Goal: Transaction & Acquisition: Book appointment/travel/reservation

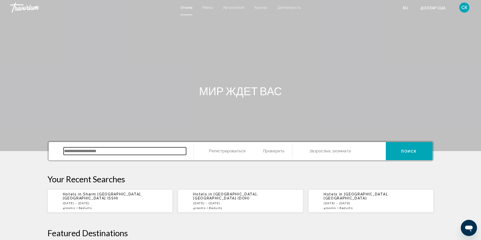
click at [82, 152] on input "Виджет поиска" at bounding box center [125, 152] width 122 height 8
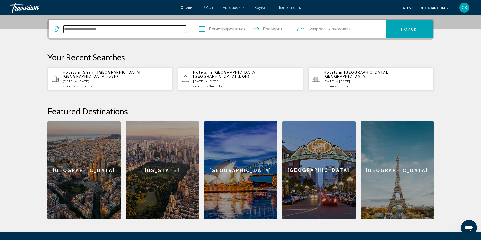
scroll to position [125, 0]
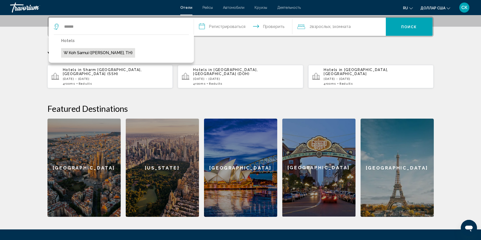
click at [101, 52] on button "W Koh Samui ([PERSON_NAME], TH)" at bounding box center [98, 53] width 74 height 10
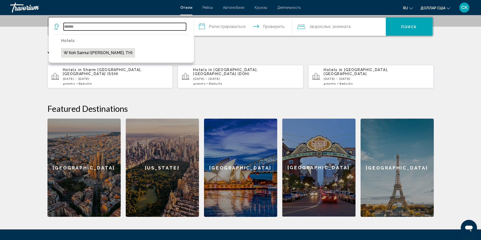
type input "**********"
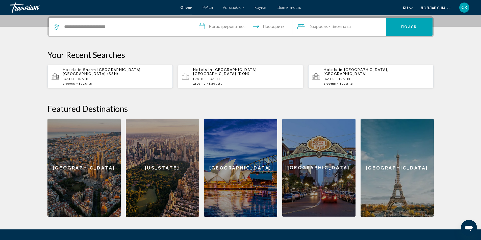
click at [232, 26] on input "**********" at bounding box center [244, 28] width 100 height 20
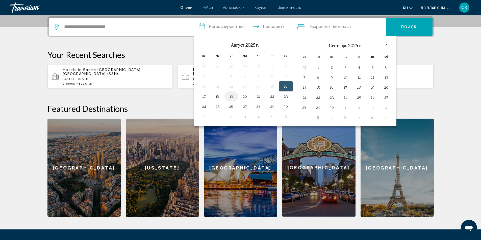
click at [231, 97] on button "19" at bounding box center [231, 96] width 8 height 7
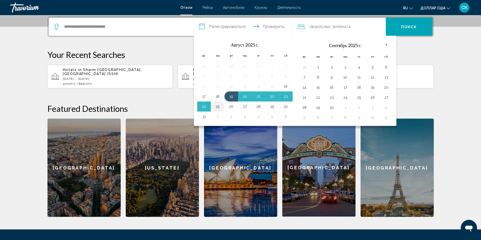
drag, startPoint x: 231, startPoint y: 97, endPoint x: 221, endPoint y: 108, distance: 15.0
click at [221, 108] on tbody "27 28 29 30 31 1 2 3 4 5 6 7 8 9 10 11 12 13 14 15 16 17 18 19 20 21 22 23 24 2…" at bounding box center [244, 91] width 95 height 61
click at [220, 108] on button "25" at bounding box center [217, 106] width 8 height 7
type input "**********"
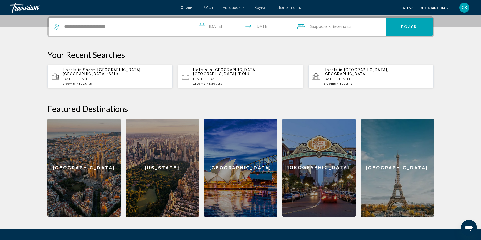
click at [355, 25] on div "2 взрослых Взрослый , 1 комната комнаты" at bounding box center [341, 26] width 88 height 7
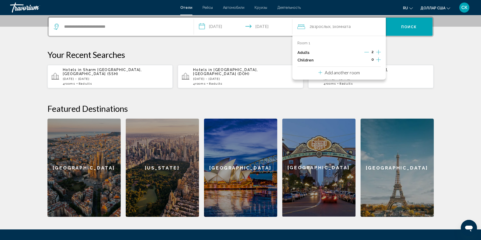
click at [349, 72] on p "Add another room" at bounding box center [341, 73] width 35 height 6
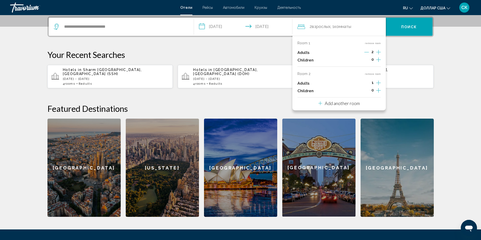
click at [379, 55] on icon "Increment adults" at bounding box center [378, 52] width 5 height 6
click at [361, 104] on div "Room 1 remove room Adults 2 Children 0 Room 2 remove room Adults 2 Children 0 A…" at bounding box center [338, 73] width 93 height 75
click at [339, 105] on p "Add another room" at bounding box center [341, 104] width 35 height 6
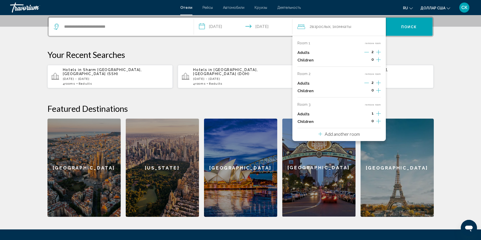
click at [380, 55] on icon "Increment adults" at bounding box center [378, 52] width 5 height 6
click at [405, 28] on font "Поиск" at bounding box center [409, 27] width 16 height 4
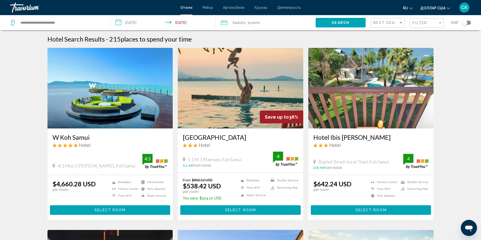
click at [136, 209] on button "Select Room" at bounding box center [110, 210] width 120 height 9
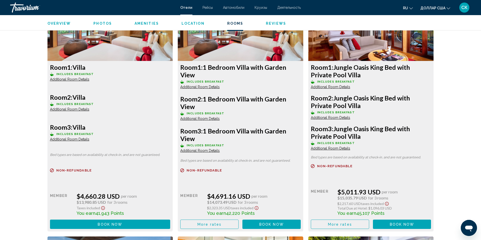
scroll to position [744, 0]
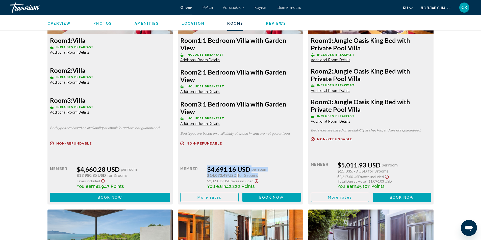
drag, startPoint x: 203, startPoint y: 167, endPoint x: 283, endPoint y: 178, distance: 81.4
click at [170, 178] on div "Retail $0.00 when you redeem Member $4,691.16 USD per room $14,073.49 USD for 3…" at bounding box center [110, 179] width 120 height 46
click at [222, 200] on button "More rates" at bounding box center [209, 197] width 58 height 9
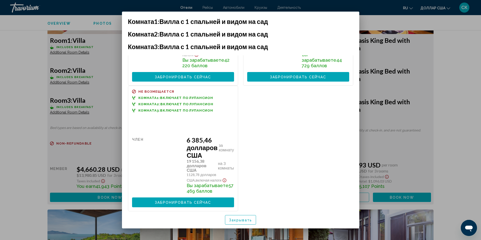
scroll to position [0, 0]
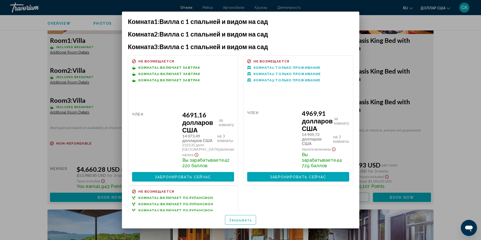
click at [237, 221] on font "Закрывать" at bounding box center [240, 221] width 23 height 4
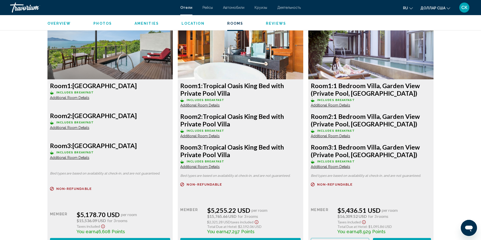
scroll to position [550, 0]
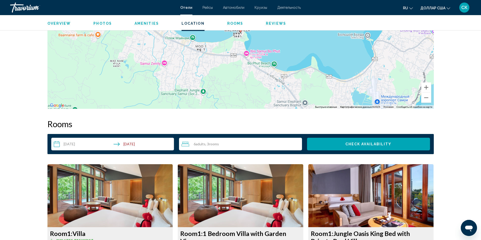
click at [124, 195] on img "Основное содержание" at bounding box center [109, 196] width 125 height 63
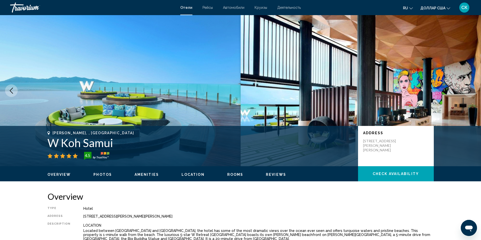
scroll to position [194, 0]
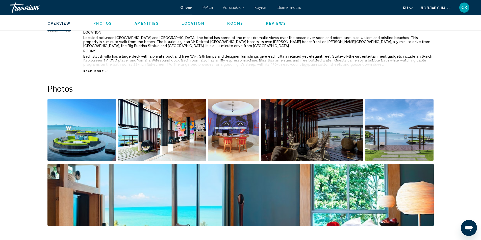
click at [79, 136] on img "Open full-screen image slider" at bounding box center [81, 130] width 69 height 63
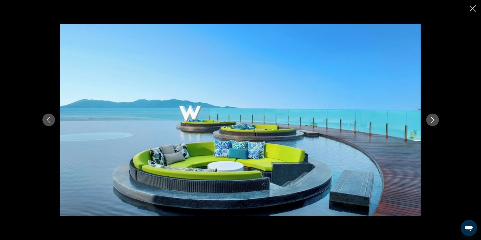
click at [428, 119] on button "Next image" at bounding box center [432, 120] width 13 height 13
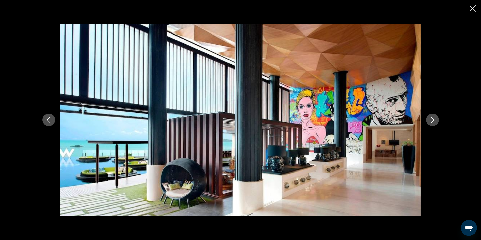
click at [428, 119] on button "Next image" at bounding box center [432, 120] width 13 height 13
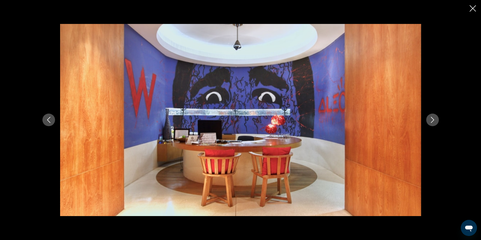
click at [428, 119] on button "Next image" at bounding box center [432, 120] width 13 height 13
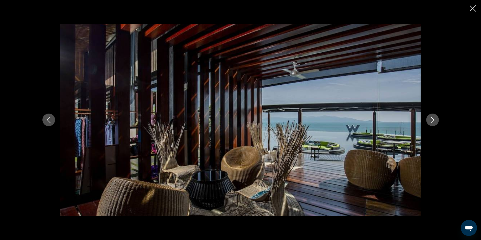
click at [428, 119] on button "Next image" at bounding box center [432, 120] width 13 height 13
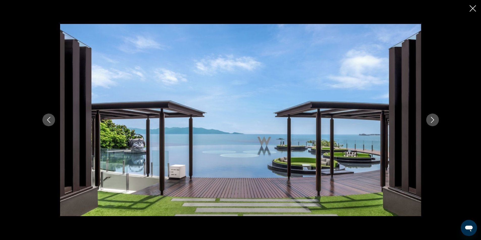
click at [428, 119] on button "Next image" at bounding box center [432, 120] width 13 height 13
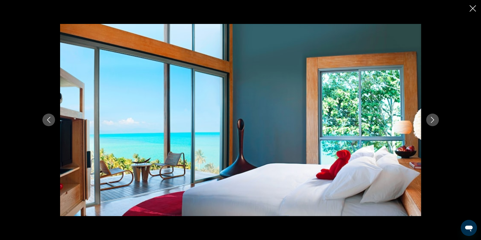
click at [429, 119] on button "Next image" at bounding box center [432, 120] width 13 height 13
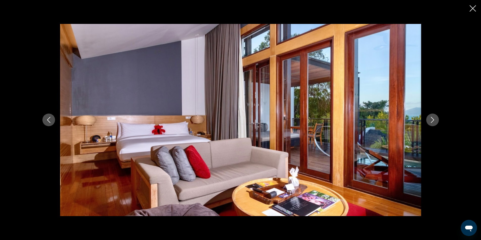
click at [429, 119] on button "Next image" at bounding box center [432, 120] width 13 height 13
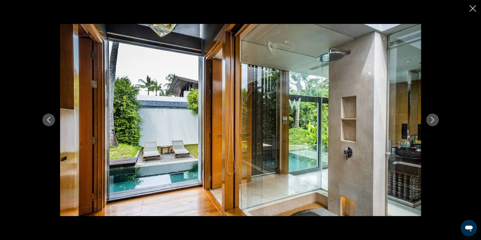
click at [429, 119] on button "Next image" at bounding box center [432, 120] width 13 height 13
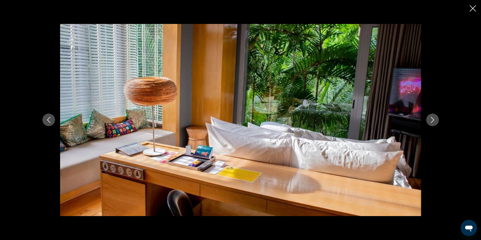
click at [429, 119] on button "Next image" at bounding box center [432, 120] width 13 height 13
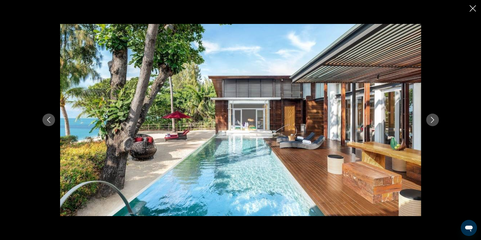
click at [429, 119] on button "Next image" at bounding box center [432, 120] width 13 height 13
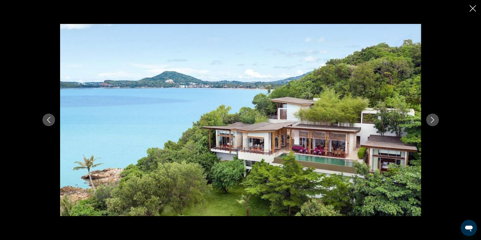
click at [429, 119] on button "Next image" at bounding box center [432, 120] width 13 height 13
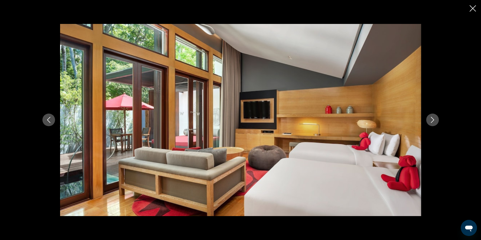
click at [429, 119] on button "Next image" at bounding box center [432, 120] width 13 height 13
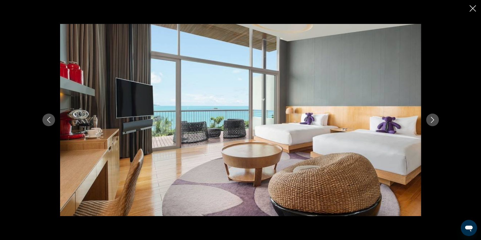
click at [429, 119] on button "Next image" at bounding box center [432, 120] width 13 height 13
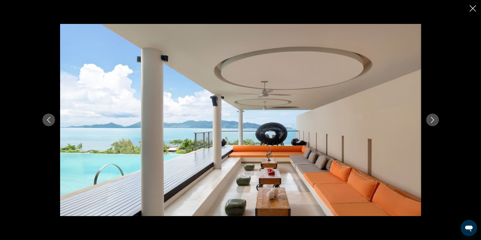
click at [429, 119] on button "Next image" at bounding box center [432, 120] width 13 height 13
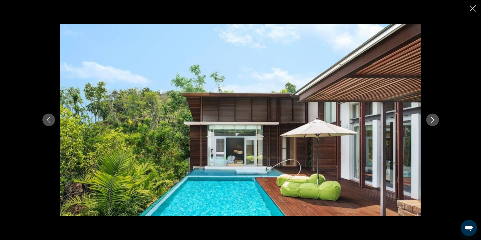
click at [429, 119] on button "Next image" at bounding box center [432, 120] width 13 height 13
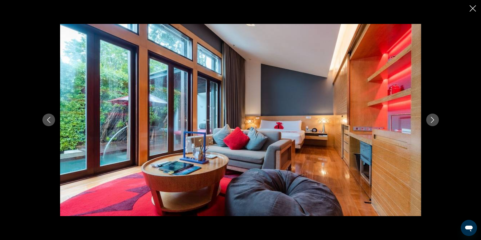
click at [429, 119] on button "Next image" at bounding box center [432, 120] width 13 height 13
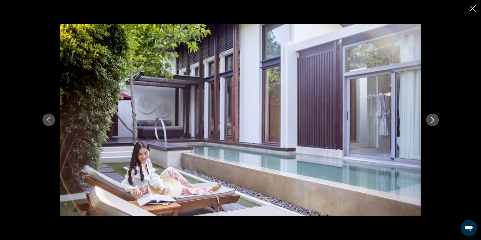
click at [429, 119] on button "Next image" at bounding box center [432, 120] width 13 height 13
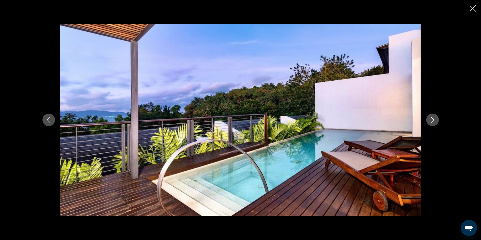
click at [429, 119] on button "Next image" at bounding box center [432, 120] width 13 height 13
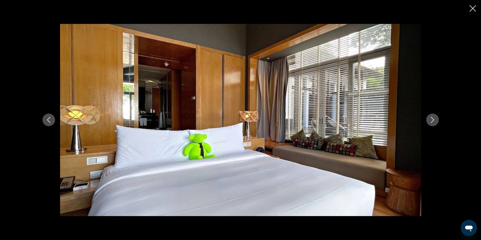
click at [429, 119] on button "Next image" at bounding box center [432, 120] width 13 height 13
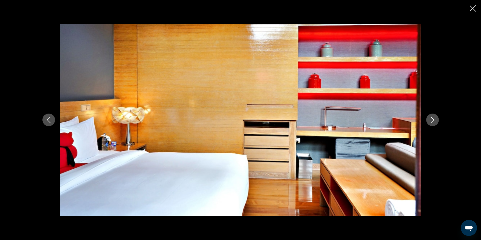
click at [429, 119] on button "Next image" at bounding box center [432, 120] width 13 height 13
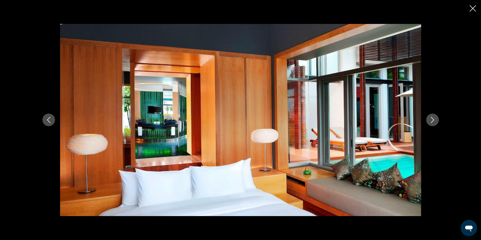
click at [429, 119] on button "Next image" at bounding box center [432, 120] width 13 height 13
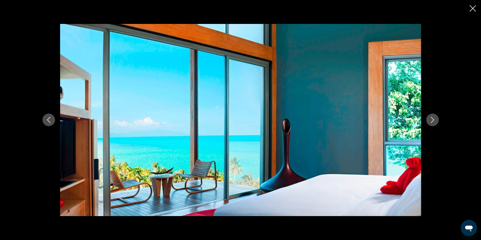
click at [429, 119] on button "Next image" at bounding box center [432, 120] width 13 height 13
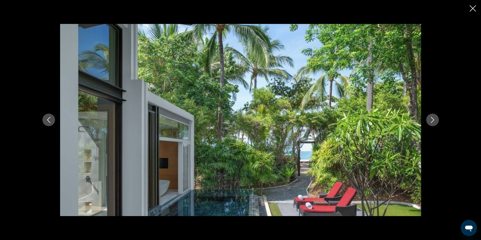
click at [429, 119] on button "Next image" at bounding box center [432, 120] width 13 height 13
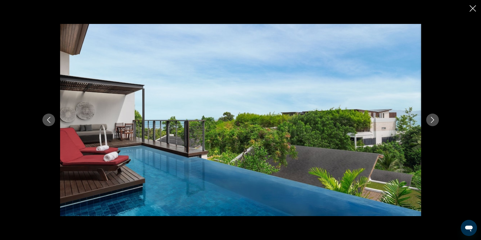
click at [429, 119] on button "Next image" at bounding box center [432, 120] width 13 height 13
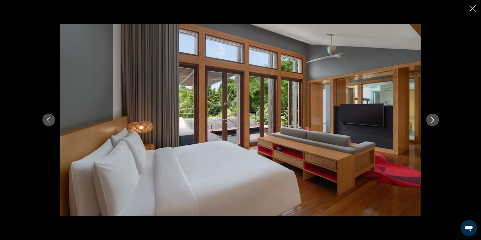
click at [429, 119] on button "Next image" at bounding box center [432, 120] width 13 height 13
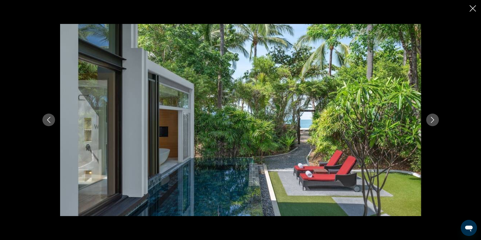
click at [429, 119] on button "Next image" at bounding box center [432, 120] width 13 height 13
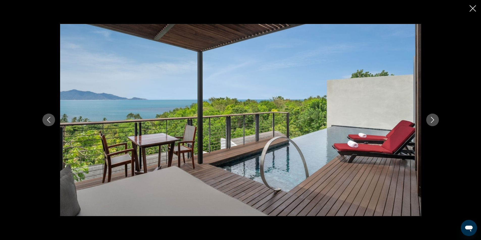
click at [429, 119] on button "Next image" at bounding box center [432, 120] width 13 height 13
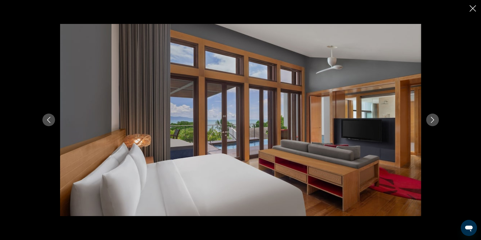
click at [429, 119] on button "Next image" at bounding box center [432, 120] width 13 height 13
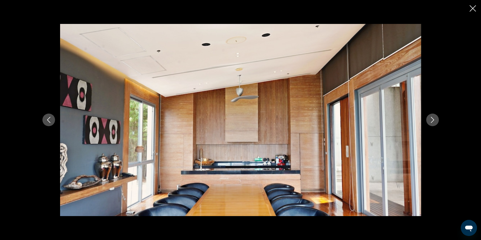
click at [429, 119] on button "Next image" at bounding box center [432, 120] width 13 height 13
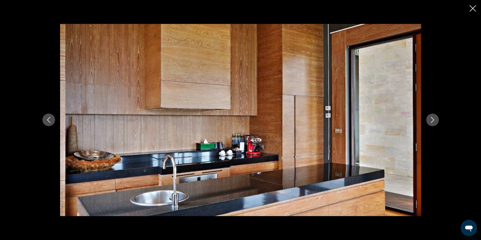
click at [429, 119] on button "Next image" at bounding box center [432, 120] width 13 height 13
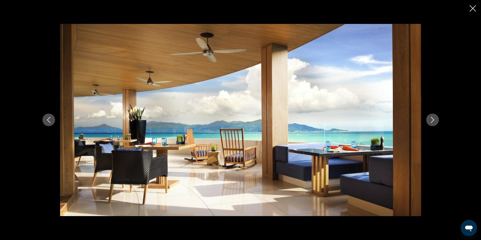
click at [429, 119] on button "Next image" at bounding box center [432, 120] width 13 height 13
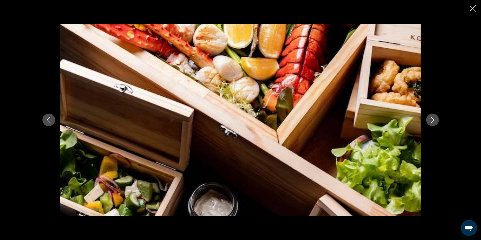
click at [429, 119] on button "Next image" at bounding box center [432, 120] width 13 height 13
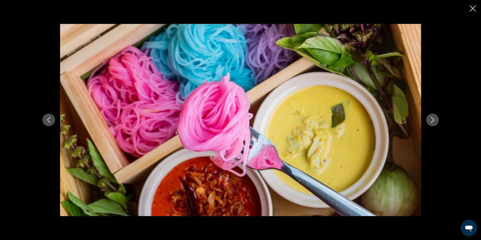
click at [429, 119] on button "Next image" at bounding box center [432, 120] width 13 height 13
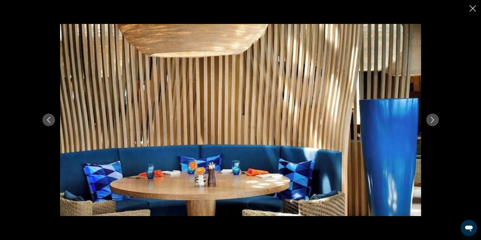
click at [429, 119] on button "Next image" at bounding box center [432, 120] width 13 height 13
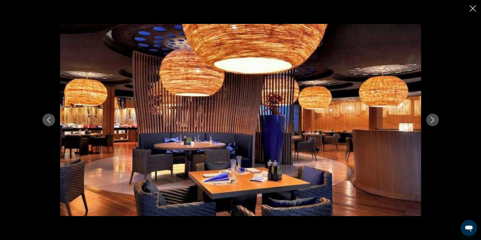
click at [429, 119] on button "Next image" at bounding box center [432, 120] width 13 height 13
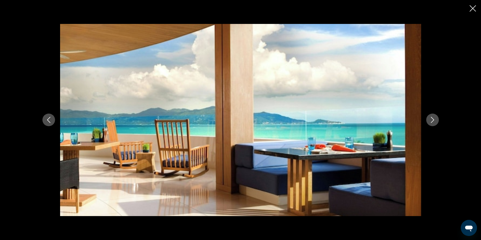
click at [429, 119] on button "Next image" at bounding box center [432, 120] width 13 height 13
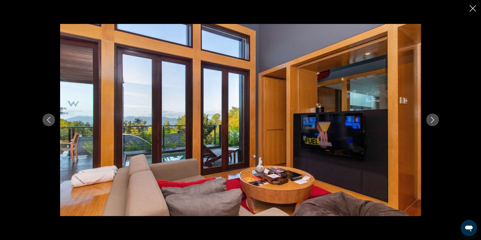
click at [428, 117] on button "Next image" at bounding box center [432, 120] width 13 height 13
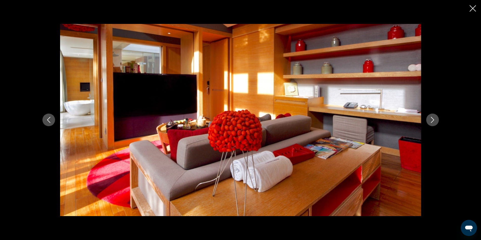
click at [428, 117] on button "Next image" at bounding box center [432, 120] width 13 height 13
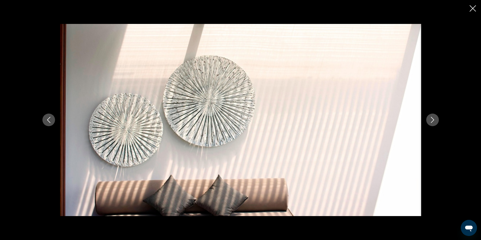
click at [428, 117] on button "Next image" at bounding box center [432, 120] width 13 height 13
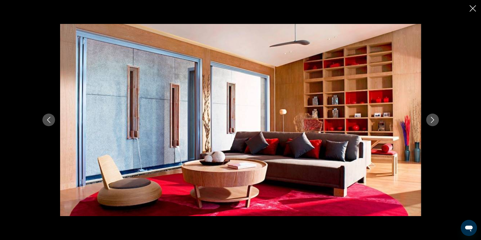
click at [428, 117] on button "Next image" at bounding box center [432, 120] width 13 height 13
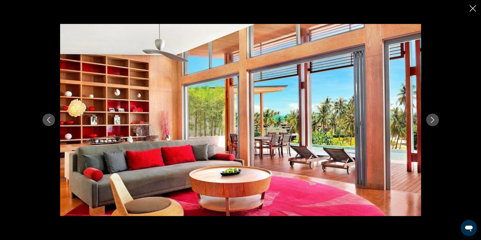
click at [428, 117] on button "Next image" at bounding box center [432, 120] width 13 height 13
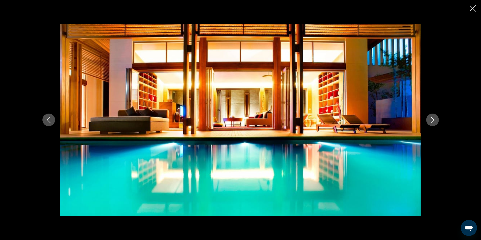
click at [428, 117] on button "Next image" at bounding box center [432, 120] width 13 height 13
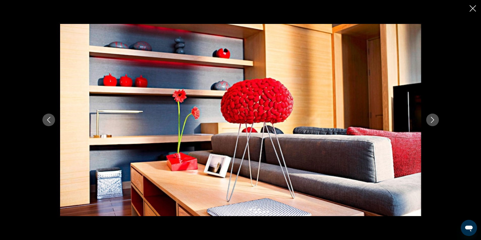
click at [428, 117] on button "Next image" at bounding box center [432, 120] width 13 height 13
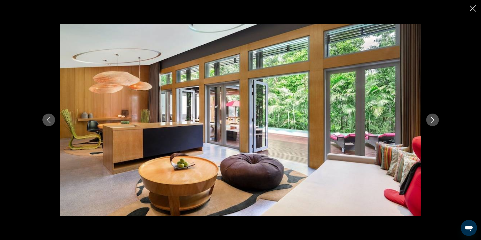
click at [428, 117] on button "Next image" at bounding box center [432, 120] width 13 height 13
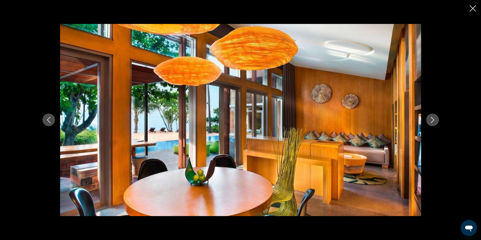
click at [428, 117] on button "Next image" at bounding box center [432, 120] width 13 height 13
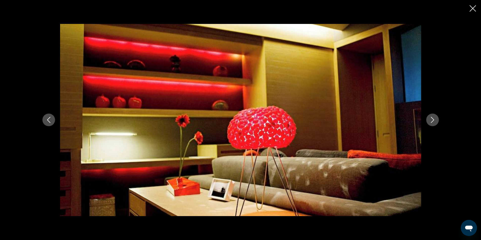
click at [428, 117] on button "Next image" at bounding box center [432, 120] width 13 height 13
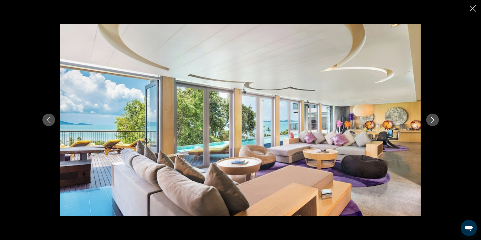
click at [428, 117] on button "Next image" at bounding box center [432, 120] width 13 height 13
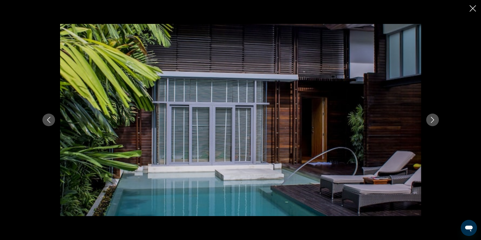
click at [428, 117] on button "Next image" at bounding box center [432, 120] width 13 height 13
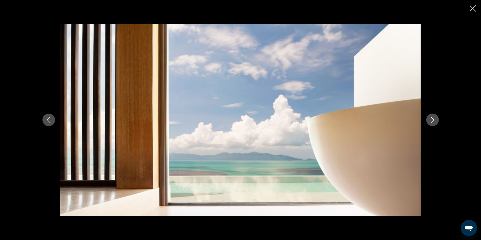
click at [428, 117] on button "Next image" at bounding box center [432, 120] width 13 height 13
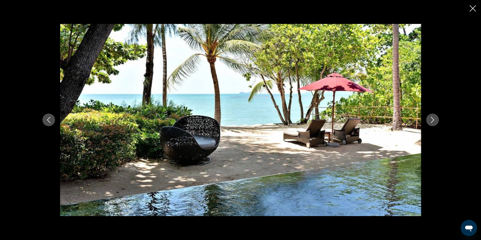
click at [428, 117] on button "Next image" at bounding box center [432, 120] width 13 height 13
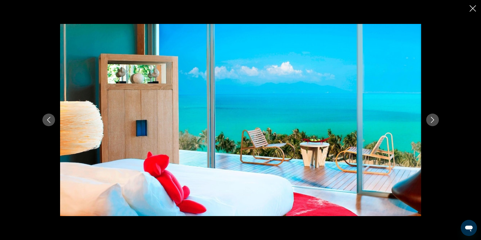
click at [428, 117] on button "Next image" at bounding box center [432, 120] width 13 height 13
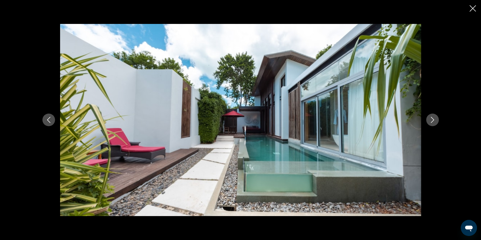
click at [428, 117] on button "Next image" at bounding box center [432, 120] width 13 height 13
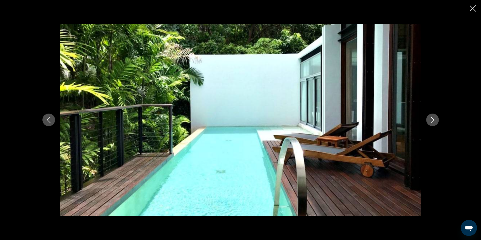
click at [428, 117] on button "Next image" at bounding box center [432, 120] width 13 height 13
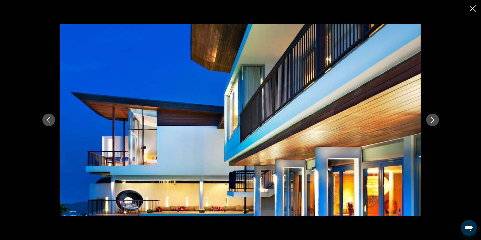
click at [428, 117] on button "Next image" at bounding box center [432, 120] width 13 height 13
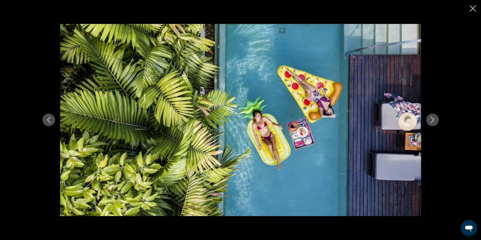
click at [428, 117] on button "Next image" at bounding box center [432, 120] width 13 height 13
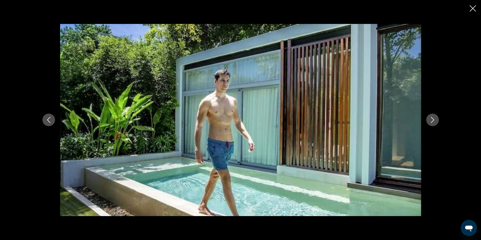
click at [427, 117] on button "Next image" at bounding box center [432, 120] width 13 height 13
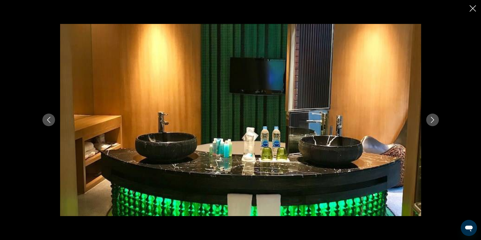
click at [427, 117] on button "Next image" at bounding box center [432, 120] width 13 height 13
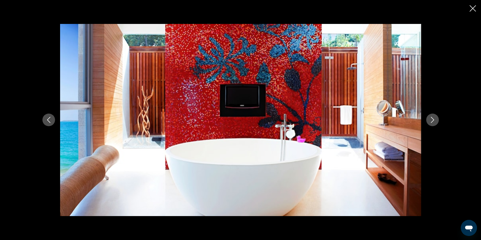
click at [427, 117] on button "Next image" at bounding box center [432, 120] width 13 height 13
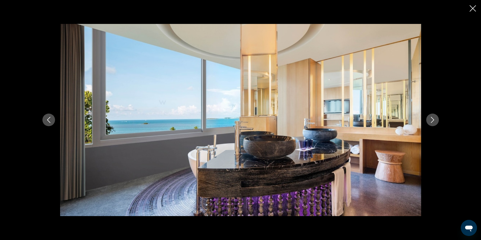
click at [427, 117] on button "Next image" at bounding box center [432, 120] width 13 height 13
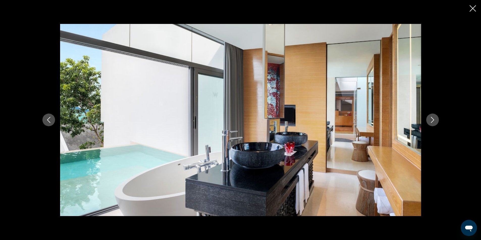
click at [427, 117] on button "Next image" at bounding box center [432, 120] width 13 height 13
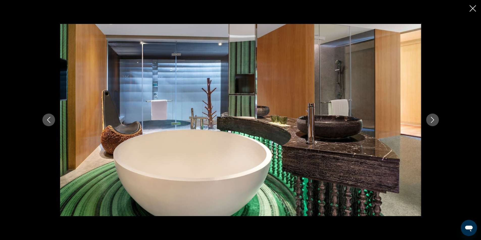
click at [427, 118] on button "Next image" at bounding box center [432, 120] width 13 height 13
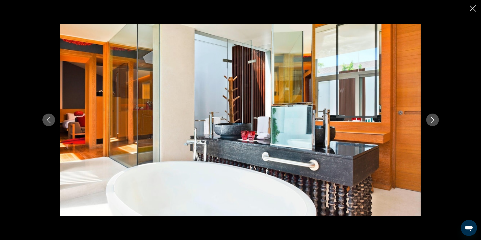
click at [427, 118] on button "Next image" at bounding box center [432, 120] width 13 height 13
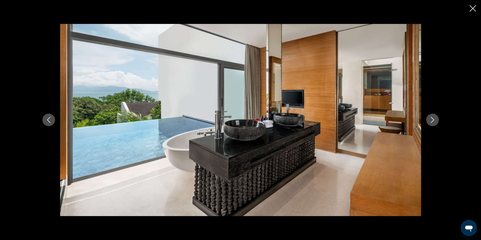
click at [427, 118] on button "Next image" at bounding box center [432, 120] width 13 height 13
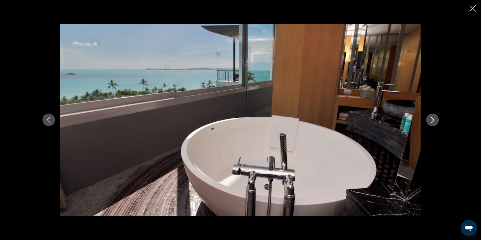
click at [427, 118] on button "Next image" at bounding box center [432, 120] width 13 height 13
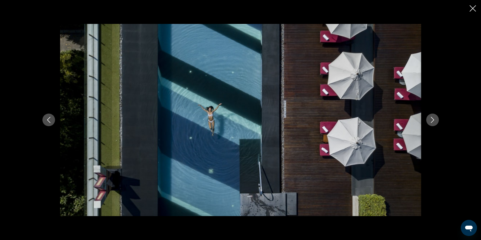
click at [427, 118] on button "Next image" at bounding box center [432, 120] width 13 height 13
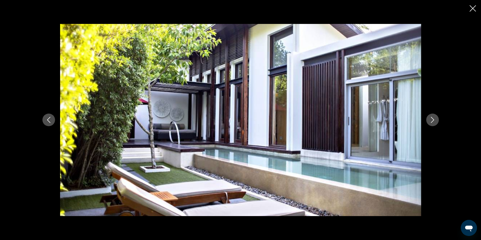
click at [427, 118] on button "Next image" at bounding box center [432, 120] width 13 height 13
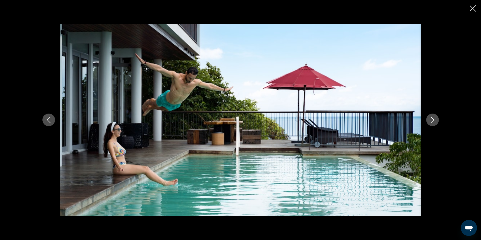
click at [427, 118] on button "Next image" at bounding box center [432, 120] width 13 height 13
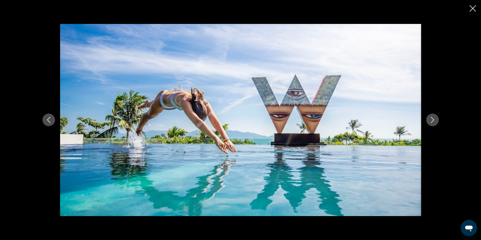
click at [427, 118] on button "Next image" at bounding box center [432, 120] width 13 height 13
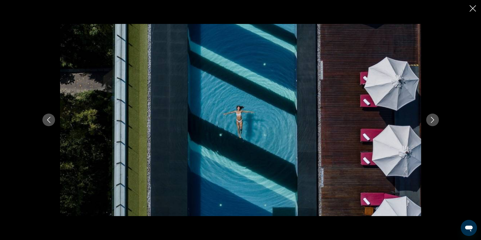
click at [427, 118] on button "Next image" at bounding box center [432, 120] width 13 height 13
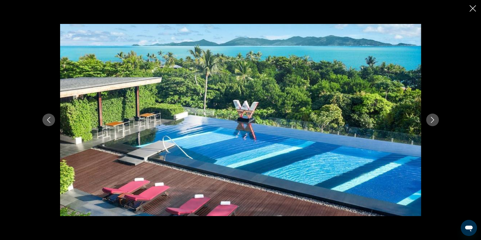
click at [427, 118] on button "Next image" at bounding box center [432, 120] width 13 height 13
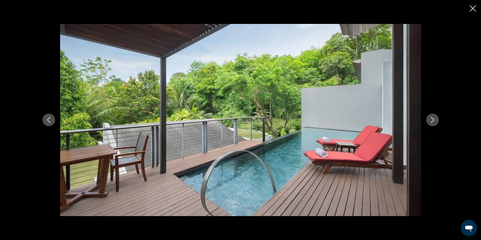
click at [426, 119] on button "Next image" at bounding box center [432, 120] width 13 height 13
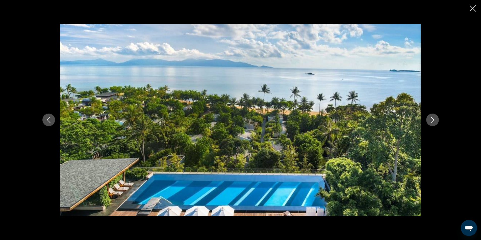
click at [426, 119] on button "Next image" at bounding box center [432, 120] width 13 height 13
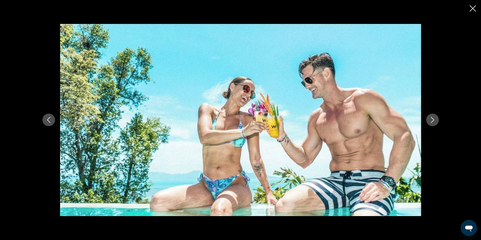
click at [426, 119] on button "Next image" at bounding box center [432, 120] width 13 height 13
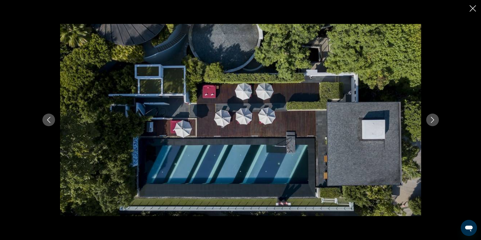
click at [426, 119] on button "Next image" at bounding box center [432, 120] width 13 height 13
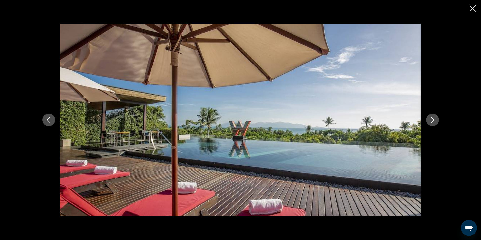
click at [426, 119] on button "Next image" at bounding box center [432, 120] width 13 height 13
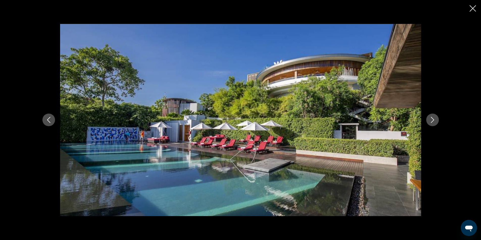
click at [426, 119] on button "Next image" at bounding box center [432, 120] width 13 height 13
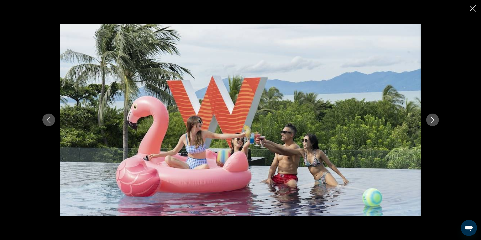
click at [426, 119] on button "Next image" at bounding box center [432, 120] width 13 height 13
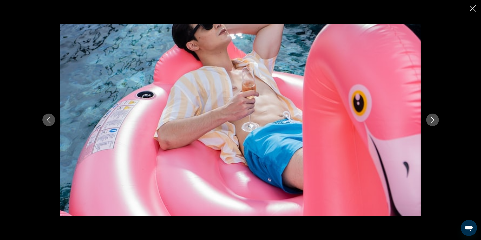
click at [426, 119] on button "Next image" at bounding box center [432, 120] width 13 height 13
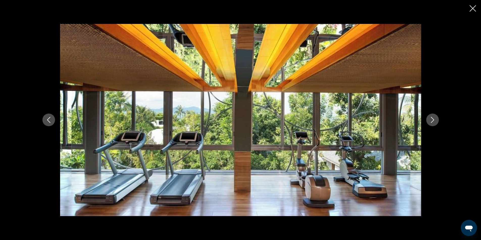
click at [426, 119] on button "Next image" at bounding box center [432, 120] width 13 height 13
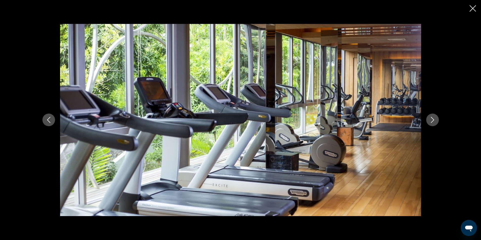
click at [426, 119] on button "Next image" at bounding box center [432, 120] width 13 height 13
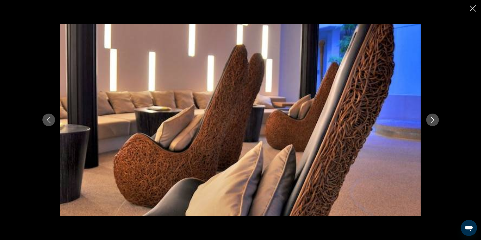
click at [426, 119] on button "Next image" at bounding box center [432, 120] width 13 height 13
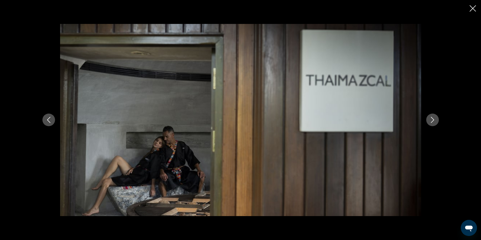
click at [426, 119] on button "Next image" at bounding box center [432, 120] width 13 height 13
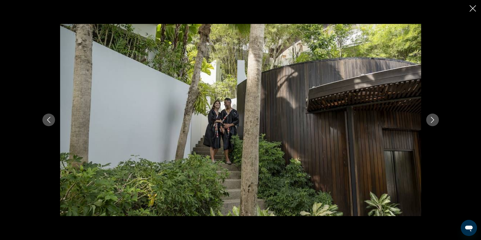
click at [426, 119] on button "Next image" at bounding box center [432, 120] width 13 height 13
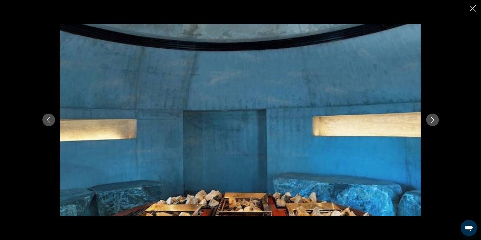
click at [426, 119] on button "Next image" at bounding box center [432, 120] width 13 height 13
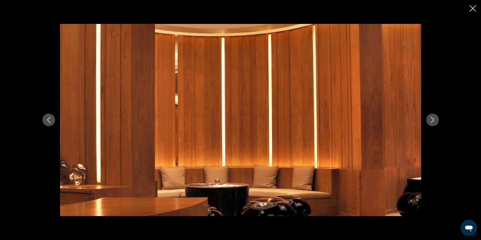
click at [426, 119] on button "Next image" at bounding box center [432, 120] width 13 height 13
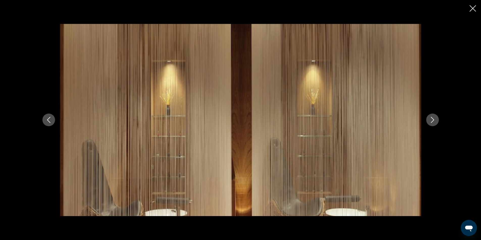
click at [426, 119] on button "Next image" at bounding box center [432, 120] width 13 height 13
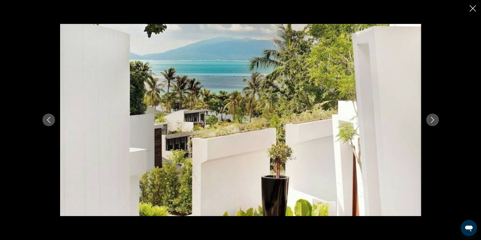
click at [426, 119] on button "Next image" at bounding box center [432, 120] width 13 height 13
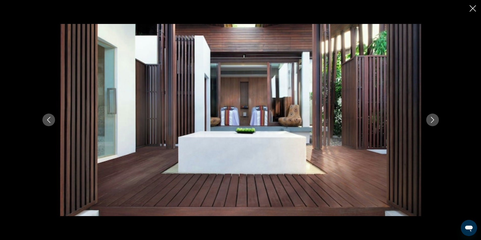
click at [426, 119] on button "Next image" at bounding box center [432, 120] width 13 height 13
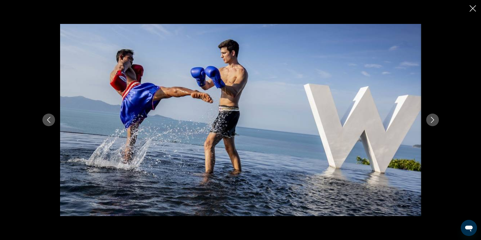
click at [426, 119] on button "Next image" at bounding box center [432, 120] width 13 height 13
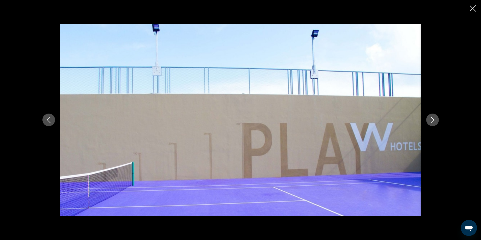
click at [426, 119] on button "Next image" at bounding box center [432, 120] width 13 height 13
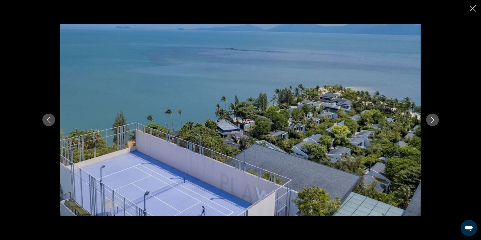
click at [426, 119] on button "Next image" at bounding box center [432, 120] width 13 height 13
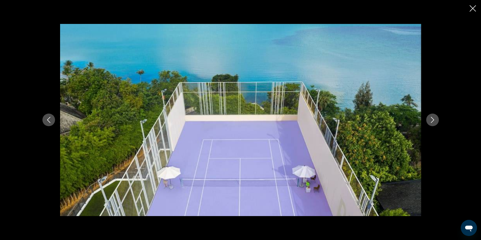
click at [426, 119] on button "Next image" at bounding box center [432, 120] width 13 height 13
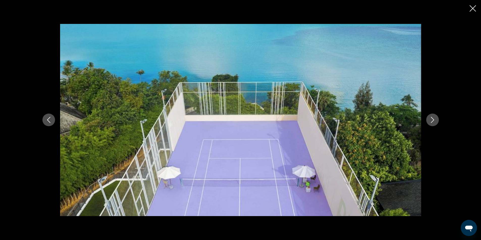
click at [426, 119] on button "Next image" at bounding box center [432, 120] width 13 height 13
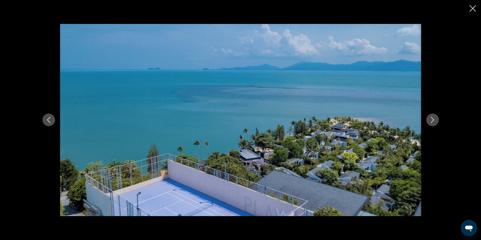
click at [429, 119] on button "Next image" at bounding box center [432, 120] width 13 height 13
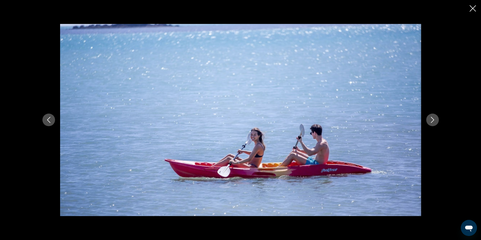
click at [430, 120] on icon "Next image" at bounding box center [432, 120] width 6 height 6
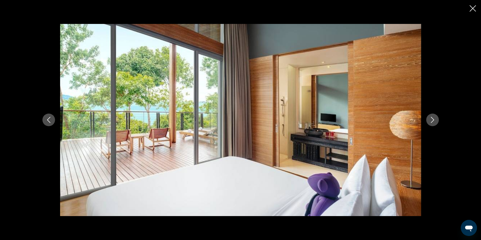
click at [430, 120] on icon "Next image" at bounding box center [432, 120] width 6 height 6
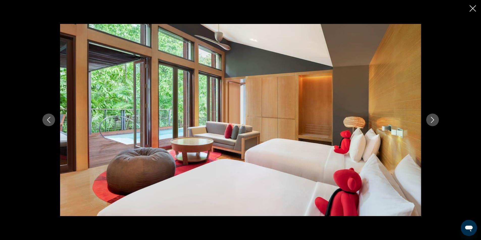
click at [430, 120] on icon "Next image" at bounding box center [432, 120] width 6 height 6
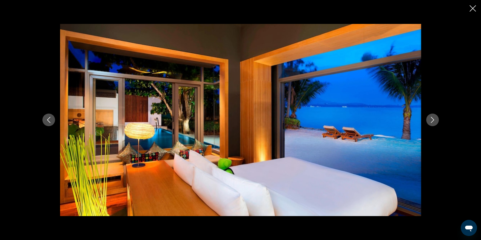
click at [430, 120] on icon "Next image" at bounding box center [432, 120] width 6 height 6
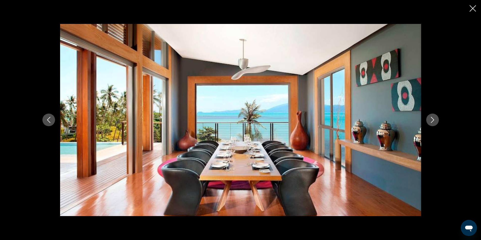
click at [430, 120] on icon "Next image" at bounding box center [432, 120] width 6 height 6
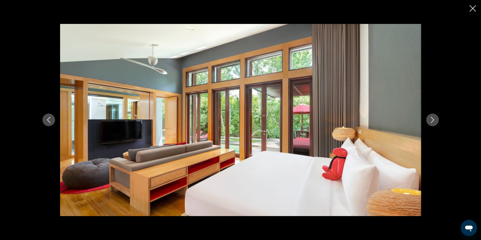
click at [429, 120] on icon "Next image" at bounding box center [432, 120] width 6 height 6
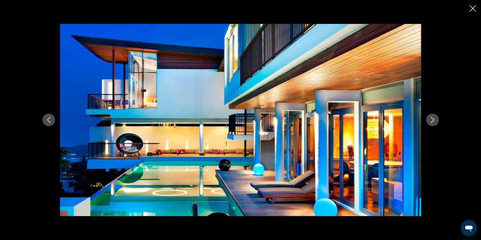
click at [429, 120] on icon "Next image" at bounding box center [432, 120] width 6 height 6
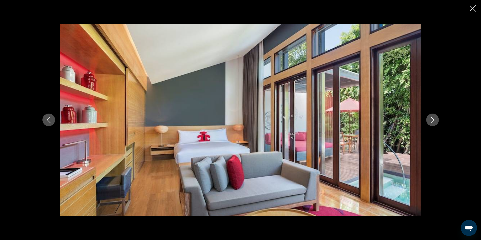
click at [429, 120] on icon "Next image" at bounding box center [432, 120] width 6 height 6
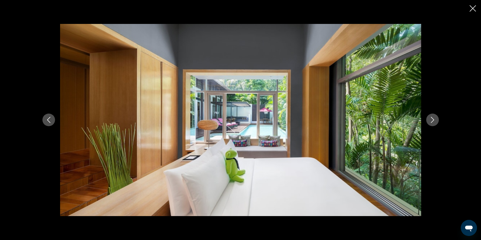
click at [429, 120] on icon "Next image" at bounding box center [432, 120] width 6 height 6
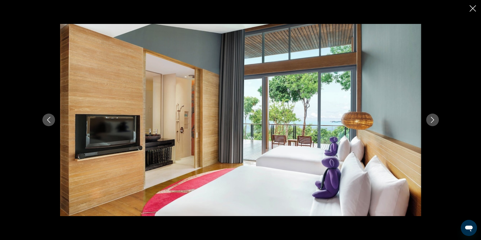
click at [429, 120] on icon "Next image" at bounding box center [432, 120] width 6 height 6
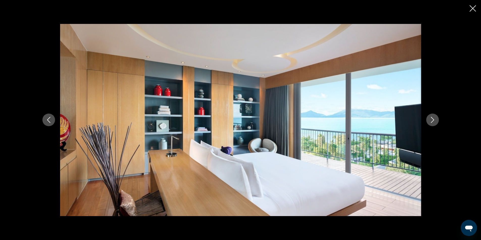
click at [429, 120] on icon "Next image" at bounding box center [432, 120] width 6 height 6
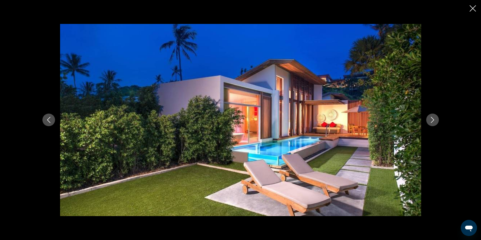
click at [429, 120] on icon "Next image" at bounding box center [432, 120] width 6 height 6
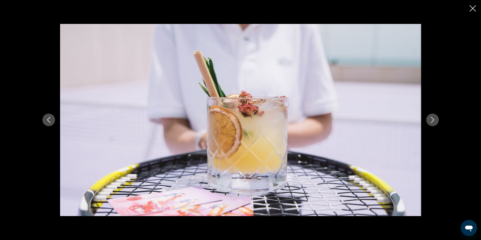
click at [429, 120] on icon "Next image" at bounding box center [432, 120] width 6 height 6
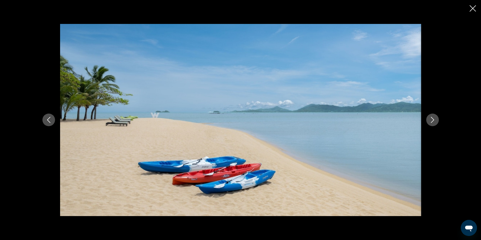
click at [429, 120] on icon "Next image" at bounding box center [432, 120] width 6 height 6
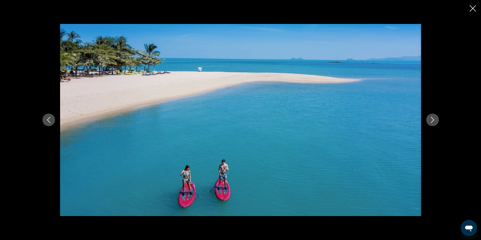
click at [429, 120] on icon "Next image" at bounding box center [432, 120] width 6 height 6
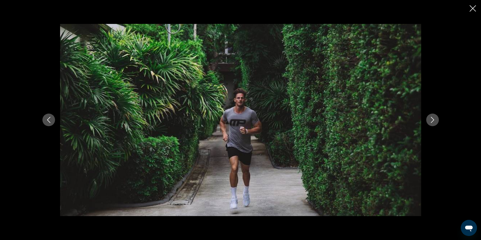
click at [429, 120] on icon "Next image" at bounding box center [432, 120] width 6 height 6
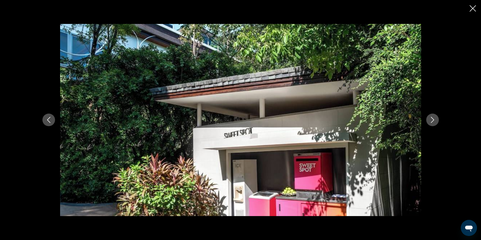
click at [429, 120] on icon "Next image" at bounding box center [432, 120] width 6 height 6
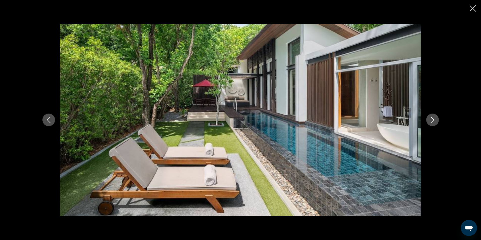
click at [429, 120] on icon "Next image" at bounding box center [432, 120] width 6 height 6
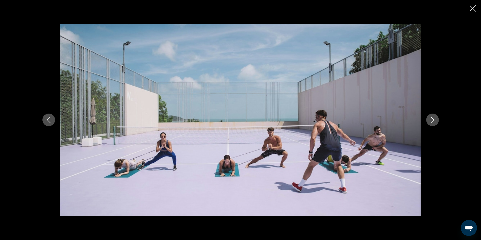
click at [429, 120] on icon "Next image" at bounding box center [432, 120] width 6 height 6
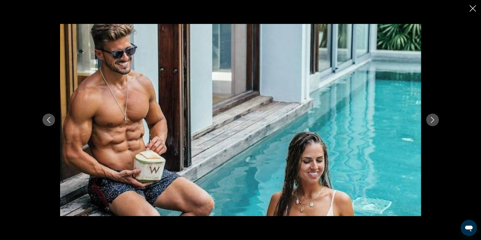
click at [429, 120] on icon "Next image" at bounding box center [432, 120] width 6 height 6
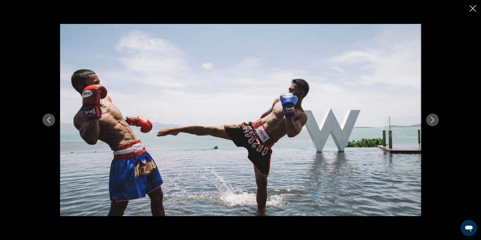
click at [429, 120] on icon "Next image" at bounding box center [432, 120] width 6 height 6
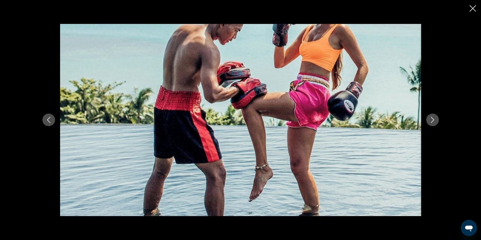
click at [429, 120] on icon "Next image" at bounding box center [432, 120] width 6 height 6
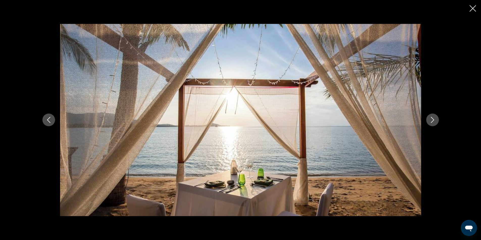
click at [429, 120] on icon "Next image" at bounding box center [432, 120] width 6 height 6
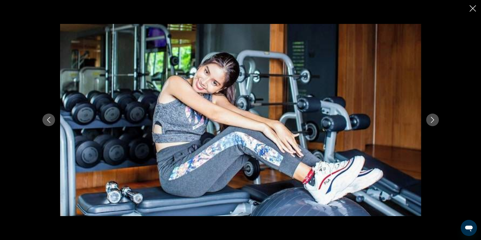
click at [429, 120] on icon "Next image" at bounding box center [432, 120] width 6 height 6
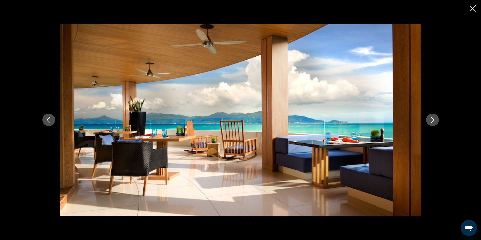
click at [429, 120] on icon "Next image" at bounding box center [432, 120] width 6 height 6
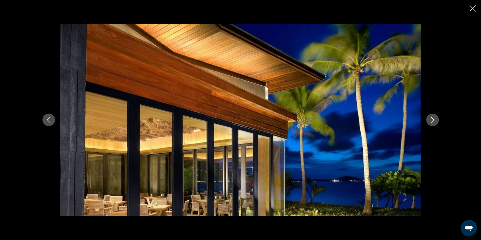
click at [429, 120] on icon "Next image" at bounding box center [432, 120] width 6 height 6
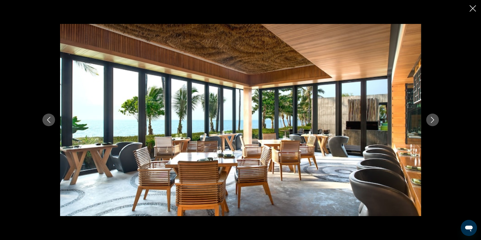
click at [429, 120] on icon "Next image" at bounding box center [432, 120] width 6 height 6
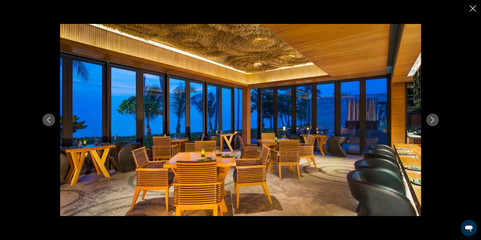
click at [429, 120] on icon "Next image" at bounding box center [432, 120] width 6 height 6
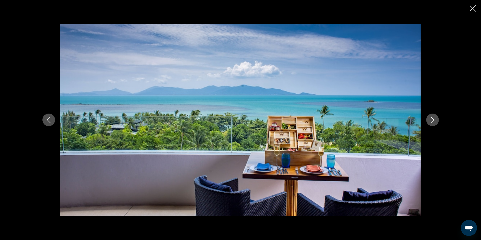
click at [429, 120] on icon "Next image" at bounding box center [432, 120] width 6 height 6
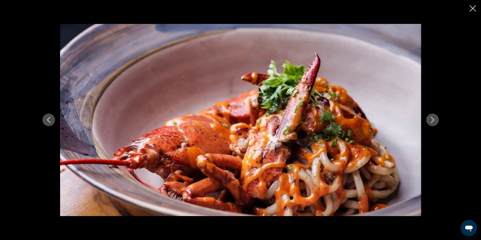
click at [429, 120] on icon "Next image" at bounding box center [432, 120] width 6 height 6
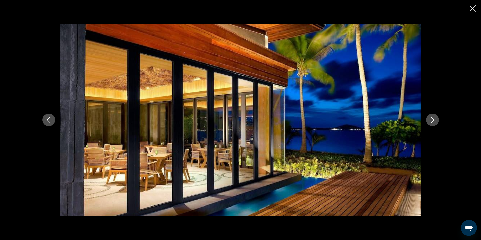
click at [429, 120] on icon "Next image" at bounding box center [432, 120] width 6 height 6
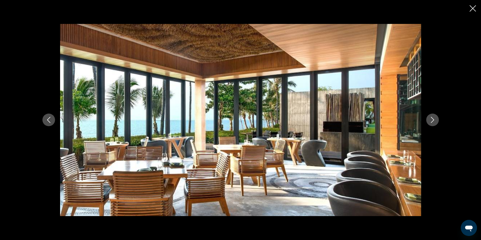
click at [429, 120] on icon "Next image" at bounding box center [432, 120] width 6 height 6
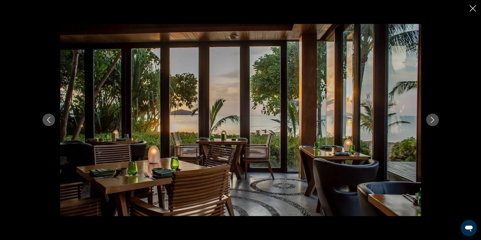
click at [429, 120] on icon "Next image" at bounding box center [432, 120] width 6 height 6
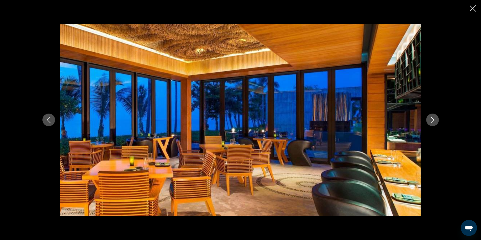
click at [429, 120] on icon "Next image" at bounding box center [432, 120] width 6 height 6
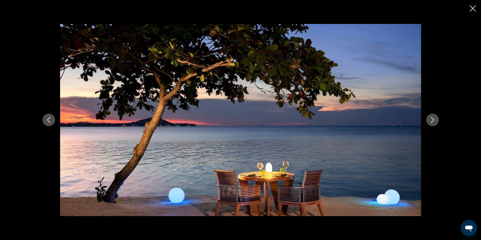
click at [429, 120] on icon "Next image" at bounding box center [432, 120] width 6 height 6
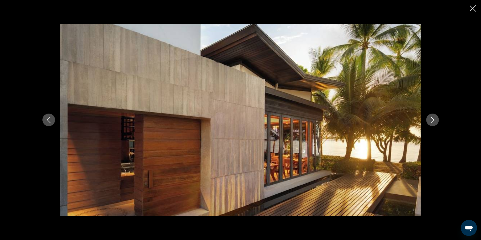
click at [429, 120] on icon "Next image" at bounding box center [432, 120] width 6 height 6
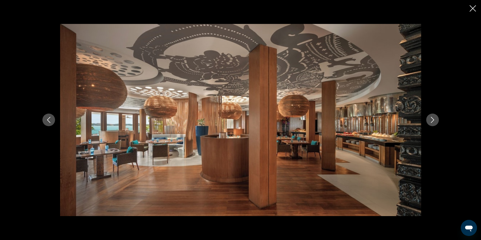
click at [429, 120] on icon "Next image" at bounding box center [432, 120] width 6 height 6
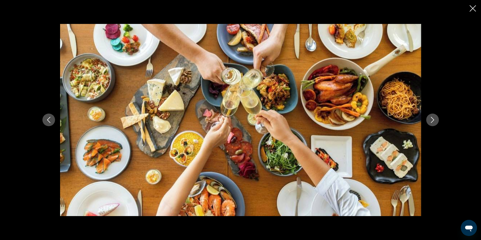
click at [429, 120] on icon "Next image" at bounding box center [432, 120] width 6 height 6
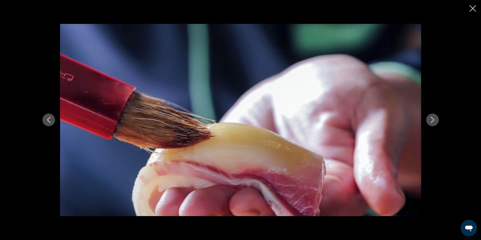
click at [429, 120] on icon "Next image" at bounding box center [432, 120] width 6 height 6
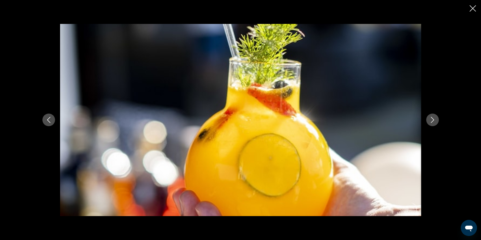
click at [429, 120] on icon "Next image" at bounding box center [432, 120] width 6 height 6
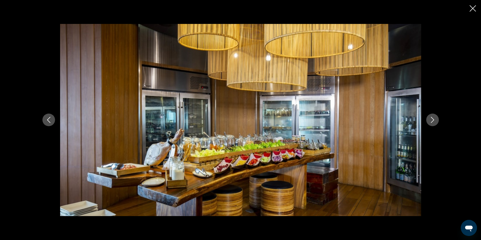
click at [429, 120] on icon "Next image" at bounding box center [432, 120] width 6 height 6
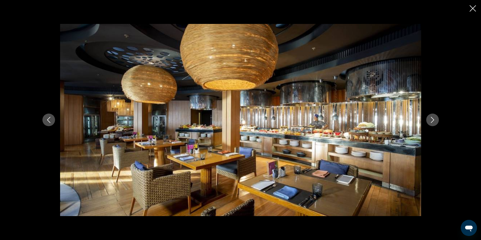
click at [429, 120] on icon "Next image" at bounding box center [432, 120] width 6 height 6
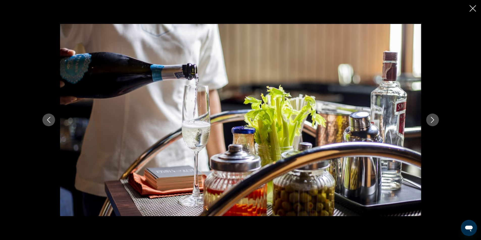
click at [429, 120] on icon "Next image" at bounding box center [432, 120] width 6 height 6
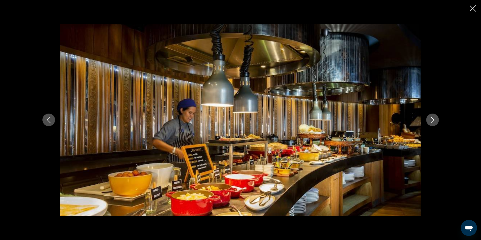
click at [429, 120] on icon "Next image" at bounding box center [432, 120] width 6 height 6
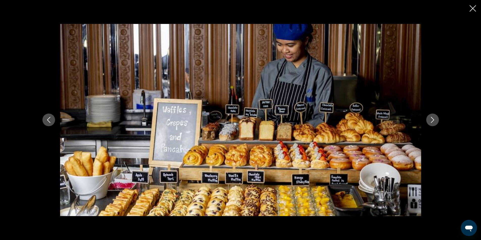
click at [429, 120] on icon "Next image" at bounding box center [432, 120] width 6 height 6
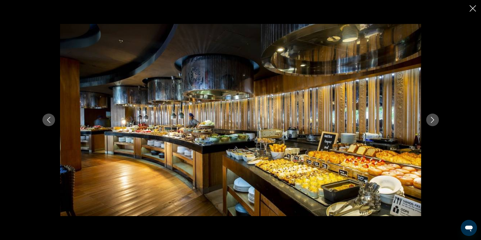
click at [429, 120] on icon "Next image" at bounding box center [432, 120] width 6 height 6
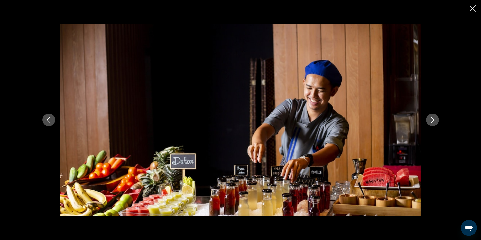
click at [429, 120] on icon "Next image" at bounding box center [432, 120] width 6 height 6
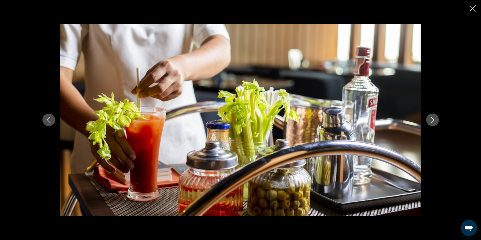
click at [429, 120] on icon "Next image" at bounding box center [432, 120] width 6 height 6
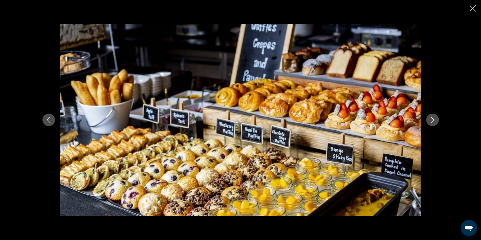
click at [429, 120] on icon "Next image" at bounding box center [432, 120] width 6 height 6
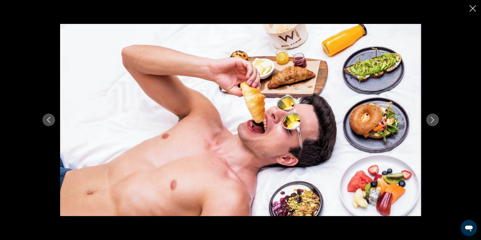
click at [429, 120] on icon "Next image" at bounding box center [432, 120] width 6 height 6
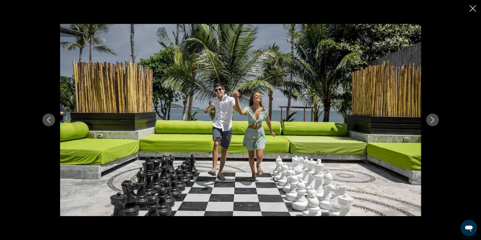
click at [429, 120] on icon "Next image" at bounding box center [432, 120] width 6 height 6
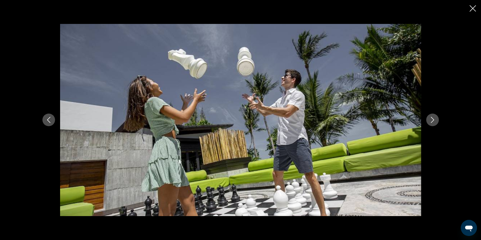
click at [429, 120] on icon "Next image" at bounding box center [432, 120] width 6 height 6
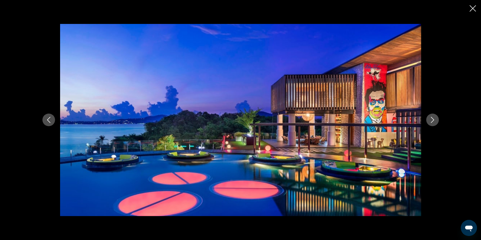
click at [429, 120] on icon "Next image" at bounding box center [432, 120] width 6 height 6
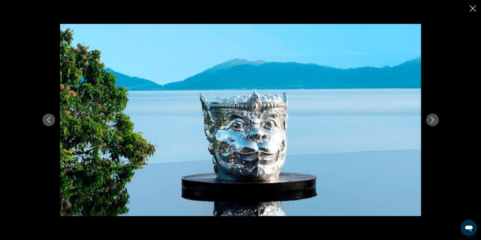
click at [429, 120] on icon "Next image" at bounding box center [432, 120] width 6 height 6
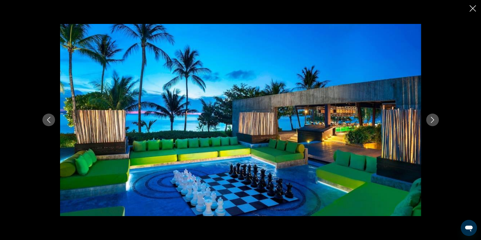
click at [429, 120] on icon "Next image" at bounding box center [432, 120] width 6 height 6
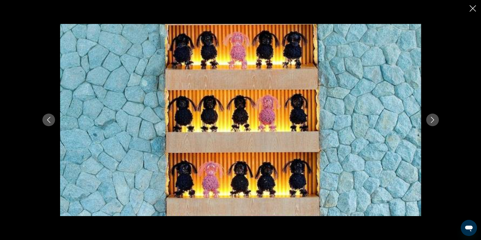
click at [429, 120] on icon "Next image" at bounding box center [432, 120] width 6 height 6
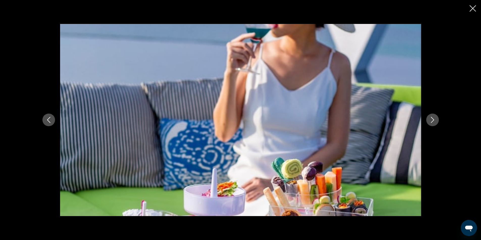
click at [429, 120] on icon "Next image" at bounding box center [432, 120] width 6 height 6
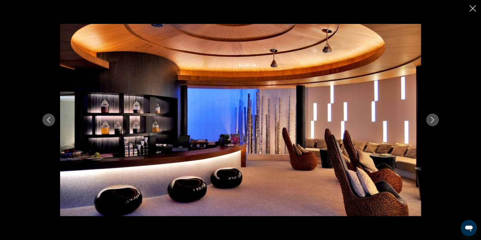
click at [429, 120] on icon "Next image" at bounding box center [432, 120] width 6 height 6
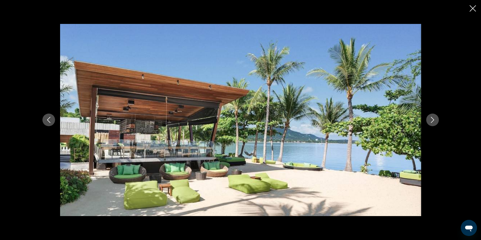
click at [429, 120] on icon "Next image" at bounding box center [432, 120] width 6 height 6
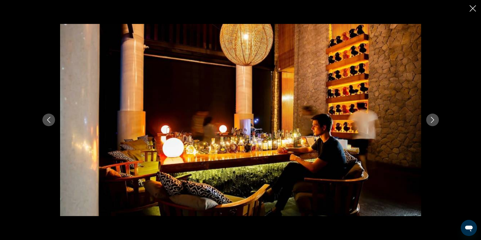
click at [429, 120] on icon "Next image" at bounding box center [432, 120] width 6 height 6
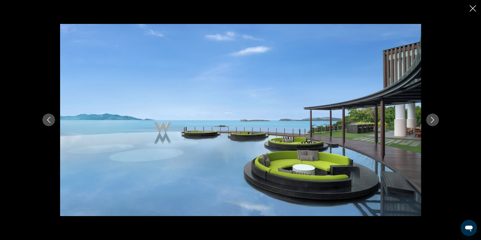
click at [429, 120] on icon "Next image" at bounding box center [432, 120] width 6 height 6
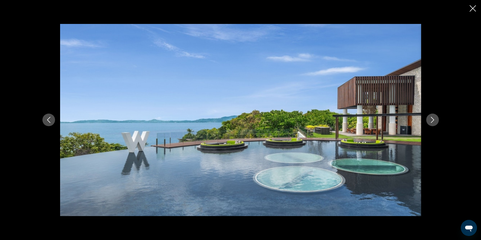
click at [429, 120] on icon "Next image" at bounding box center [432, 120] width 6 height 6
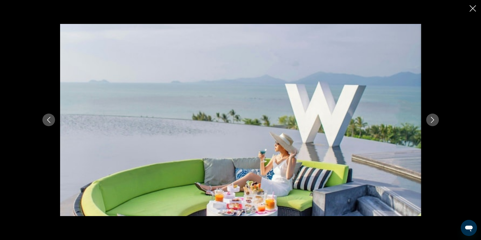
click at [429, 120] on icon "Next image" at bounding box center [432, 120] width 6 height 6
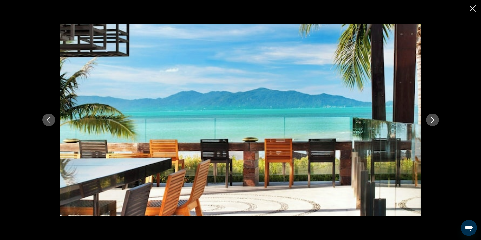
click at [55, 117] on div "Основное содержание" at bounding box center [240, 120] width 406 height 192
click at [47, 120] on icon "Previous image" at bounding box center [49, 120] width 6 height 6
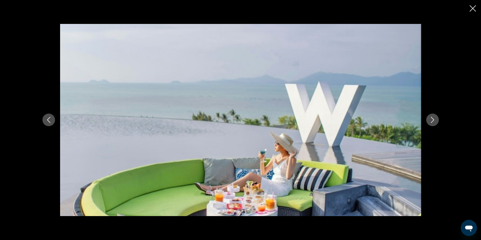
click at [437, 121] on button "Next image" at bounding box center [432, 120] width 13 height 13
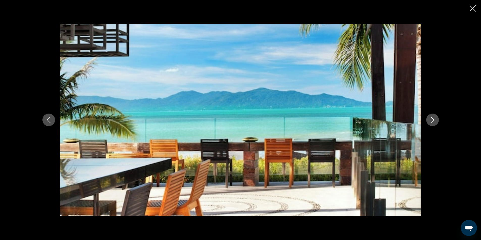
click at [436, 121] on button "Next image" at bounding box center [432, 120] width 13 height 13
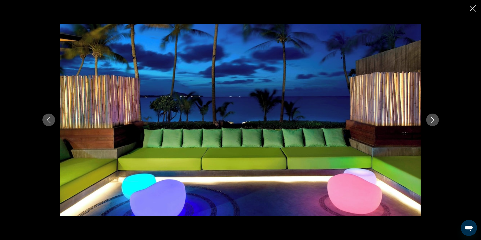
click at [436, 121] on button "Next image" at bounding box center [432, 120] width 13 height 13
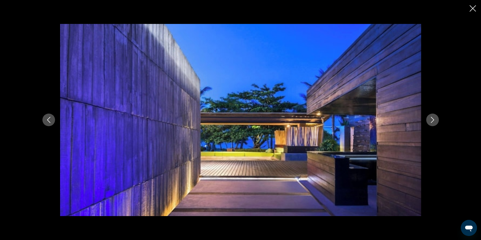
click at [436, 121] on button "Next image" at bounding box center [432, 120] width 13 height 13
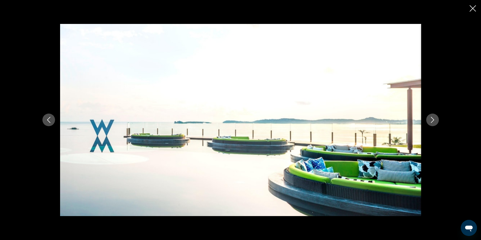
click at [436, 121] on button "Next image" at bounding box center [432, 120] width 13 height 13
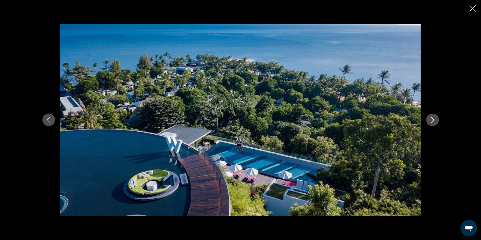
click at [436, 121] on button "Next image" at bounding box center [432, 120] width 13 height 13
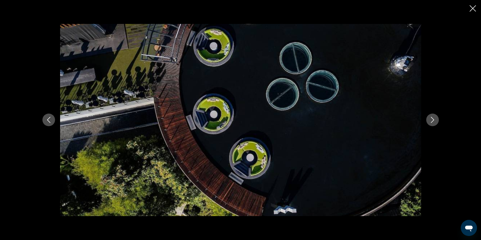
click at [436, 121] on button "Next image" at bounding box center [432, 120] width 13 height 13
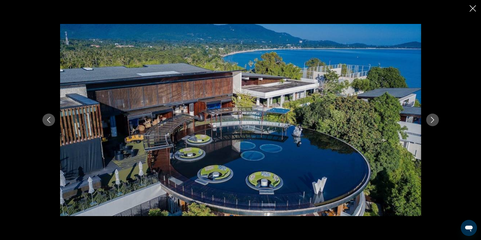
click at [436, 121] on button "Next image" at bounding box center [432, 120] width 13 height 13
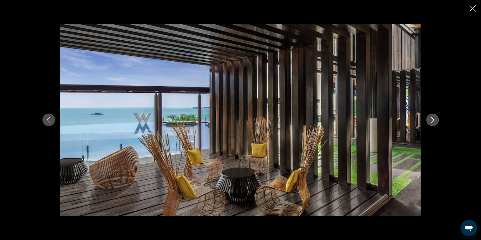
click at [435, 122] on button "Next image" at bounding box center [432, 120] width 13 height 13
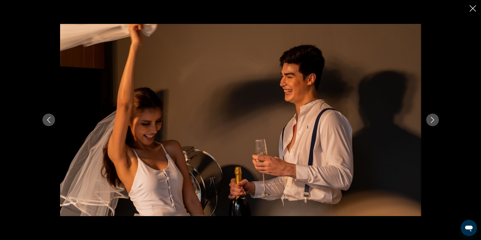
click at [435, 122] on button "Next image" at bounding box center [432, 120] width 13 height 13
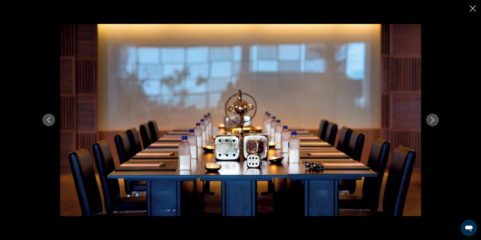
click at [435, 122] on icon "Next image" at bounding box center [432, 120] width 6 height 6
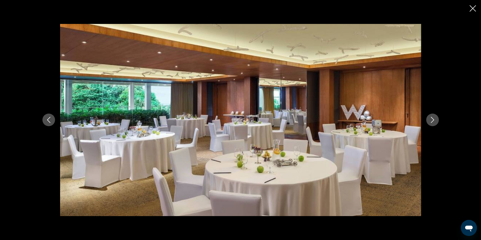
click at [435, 122] on icon "Next image" at bounding box center [432, 120] width 6 height 6
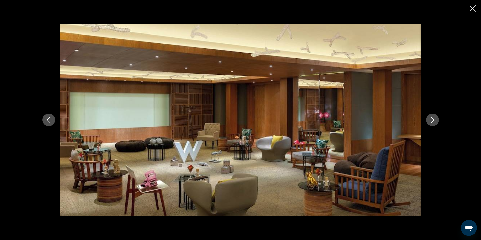
click at [435, 122] on icon "Next image" at bounding box center [432, 120] width 6 height 6
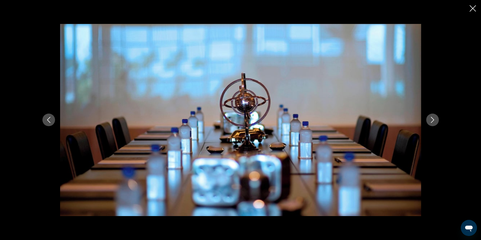
click at [435, 122] on icon "Next image" at bounding box center [432, 120] width 6 height 6
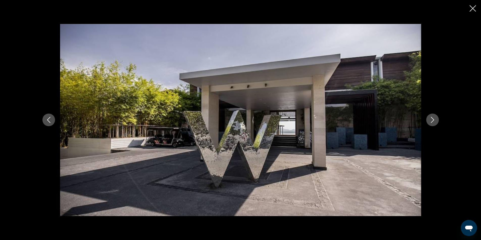
click at [435, 122] on icon "Next image" at bounding box center [432, 120] width 6 height 6
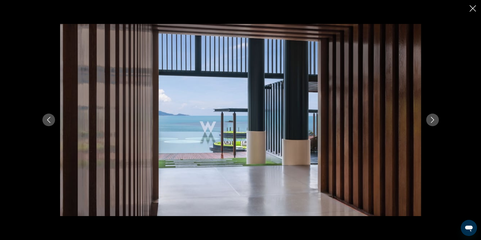
click at [435, 122] on icon "Next image" at bounding box center [432, 120] width 6 height 6
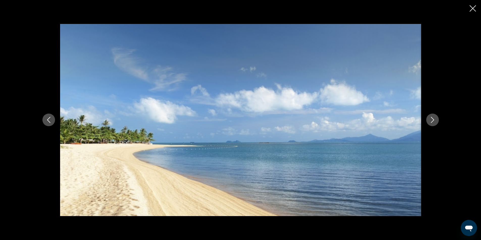
click at [435, 122] on icon "Next image" at bounding box center [432, 120] width 6 height 6
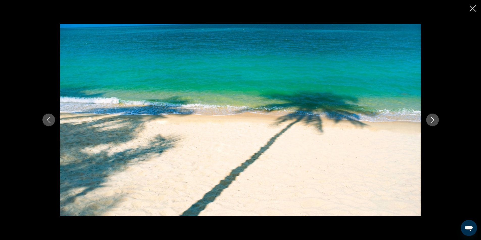
click at [435, 122] on icon "Next image" at bounding box center [432, 120] width 6 height 6
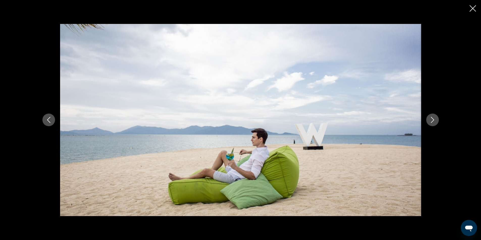
click at [434, 122] on icon "Next image" at bounding box center [432, 120] width 6 height 6
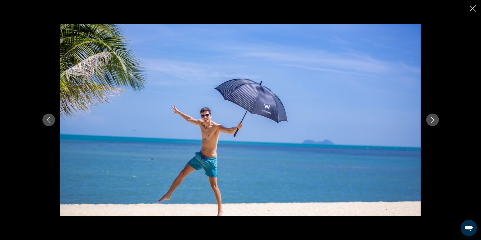
click at [434, 122] on icon "Next image" at bounding box center [432, 120] width 6 height 6
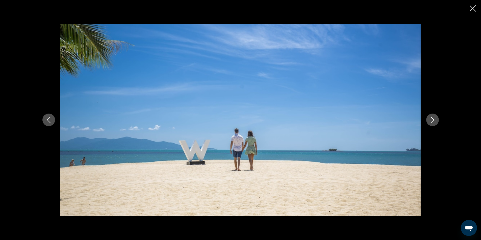
click at [434, 122] on icon "Next image" at bounding box center [432, 120] width 6 height 6
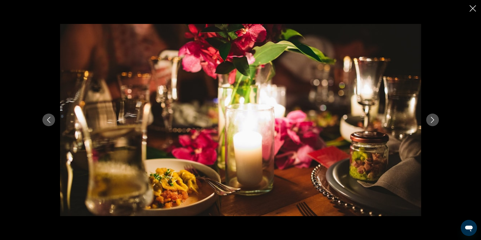
click at [434, 122] on icon "Next image" at bounding box center [432, 120] width 6 height 6
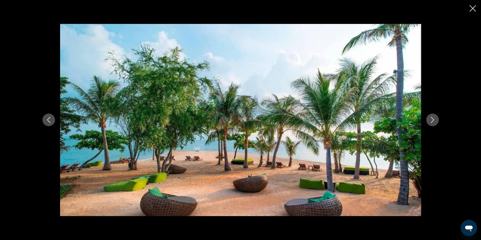
click at [434, 122] on icon "Next image" at bounding box center [432, 120] width 6 height 6
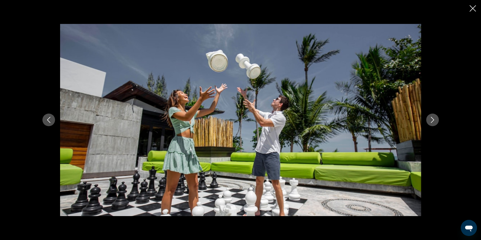
click at [434, 122] on icon "Next image" at bounding box center [432, 120] width 6 height 6
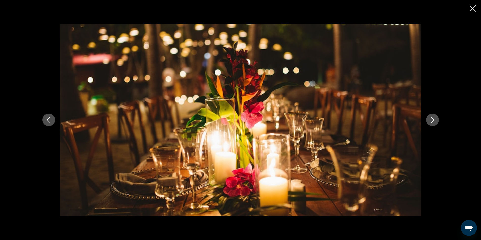
click at [430, 118] on icon "Next image" at bounding box center [432, 120] width 6 height 6
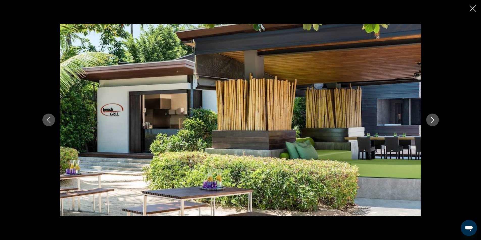
click at [432, 120] on icon "Next image" at bounding box center [432, 120] width 6 height 6
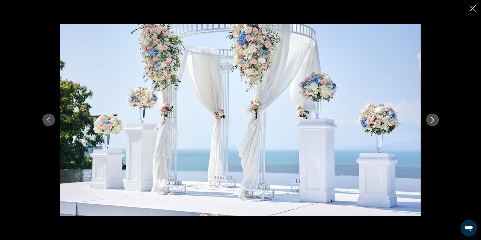
click at [432, 120] on icon "Next image" at bounding box center [432, 120] width 6 height 6
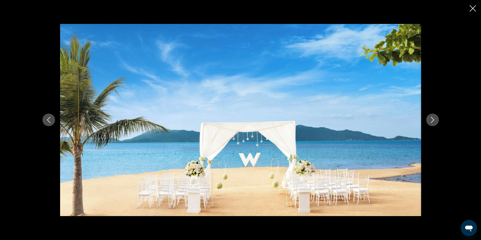
click at [49, 121] on icon "Previous image" at bounding box center [49, 120] width 6 height 6
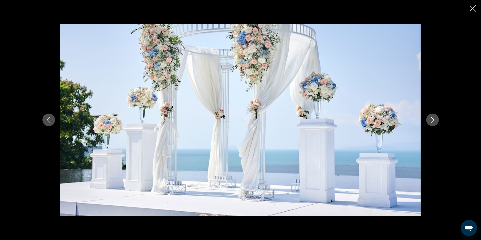
click at [431, 119] on icon "Next image" at bounding box center [432, 120] width 6 height 6
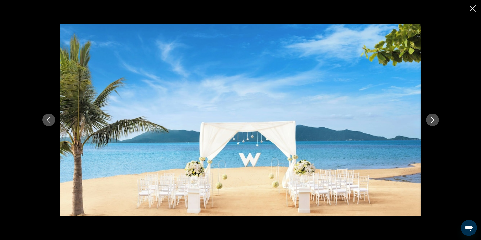
click at [432, 122] on icon "Next image" at bounding box center [432, 120] width 6 height 6
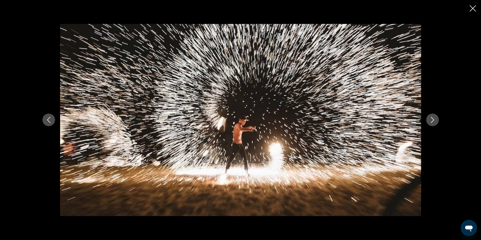
click at [432, 121] on icon "Next image" at bounding box center [431, 120] width 3 height 6
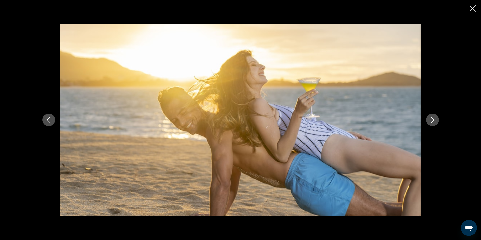
click at [432, 121] on icon "Next image" at bounding box center [431, 120] width 3 height 6
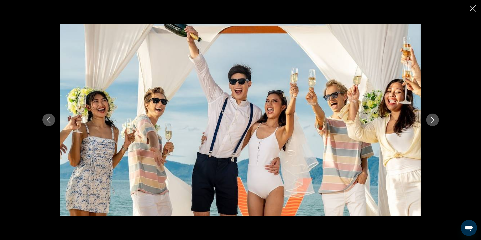
click at [432, 121] on icon "Next image" at bounding box center [431, 120] width 3 height 6
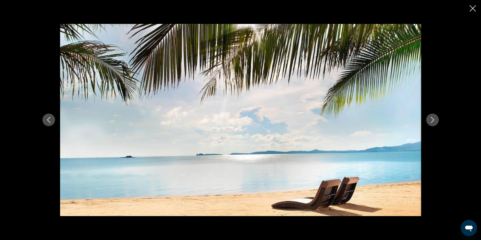
click at [432, 121] on icon "Next image" at bounding box center [431, 120] width 3 height 6
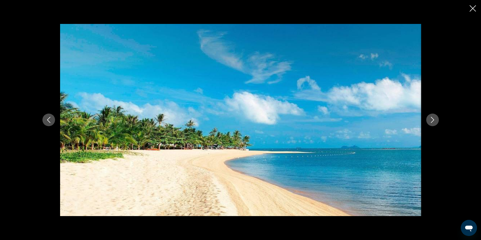
click at [432, 121] on icon "Next image" at bounding box center [431, 120] width 3 height 6
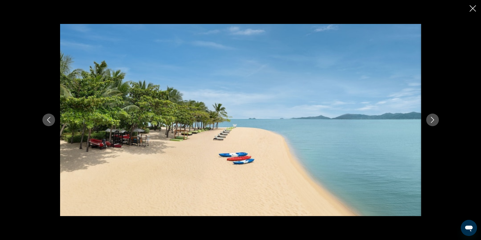
click at [431, 121] on icon "Next image" at bounding box center [432, 120] width 6 height 6
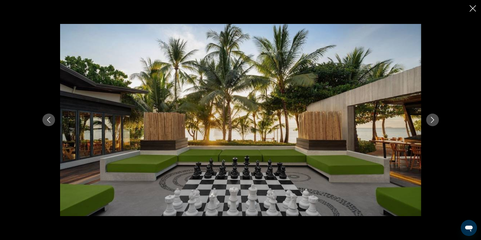
click at [433, 120] on icon "Next image" at bounding box center [432, 120] width 6 height 6
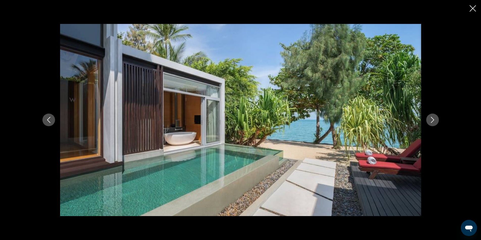
click at [433, 120] on icon "Next image" at bounding box center [432, 120] width 6 height 6
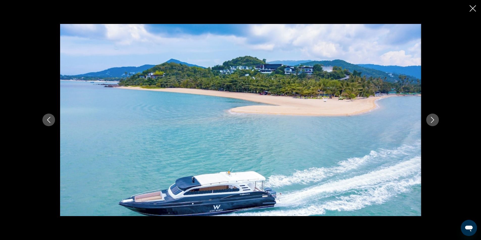
click at [433, 120] on icon "Next image" at bounding box center [432, 120] width 6 height 6
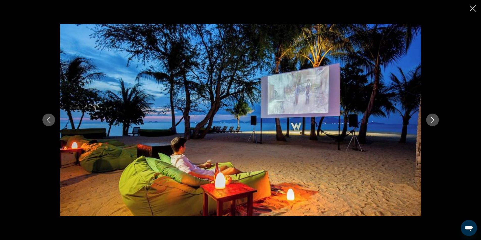
click at [433, 120] on icon "Next image" at bounding box center [432, 120] width 6 height 6
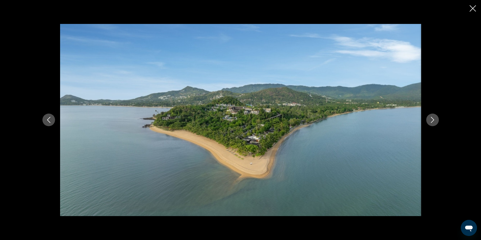
click at [433, 120] on icon "Next image" at bounding box center [432, 120] width 6 height 6
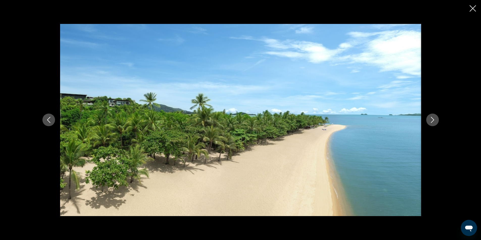
click at [433, 120] on icon "Next image" at bounding box center [432, 120] width 6 height 6
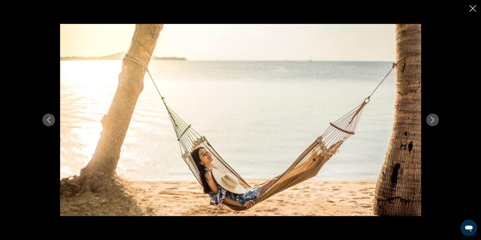
click at [433, 120] on icon "Next image" at bounding box center [431, 120] width 3 height 6
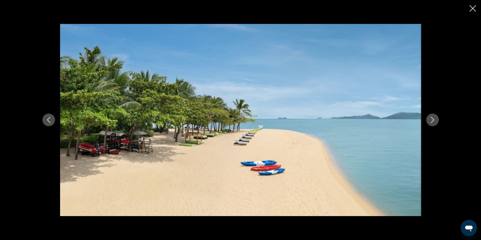
click at [433, 120] on icon "Next image" at bounding box center [431, 120] width 3 height 6
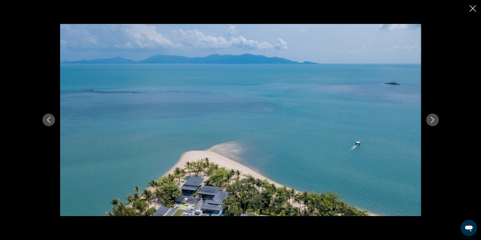
click at [433, 120] on icon "Next image" at bounding box center [431, 120] width 3 height 6
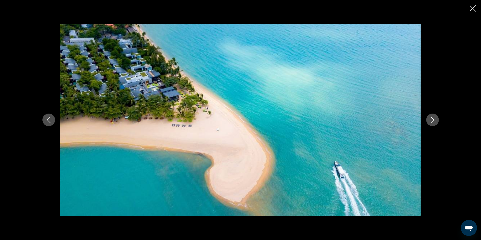
click at [433, 120] on icon "Next image" at bounding box center [431, 120] width 3 height 6
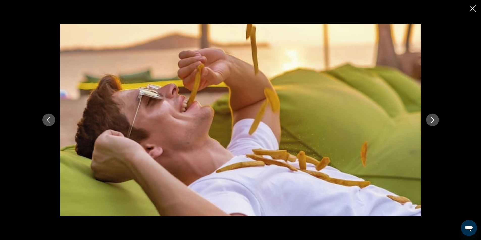
click at [433, 120] on icon "Next image" at bounding box center [431, 120] width 3 height 6
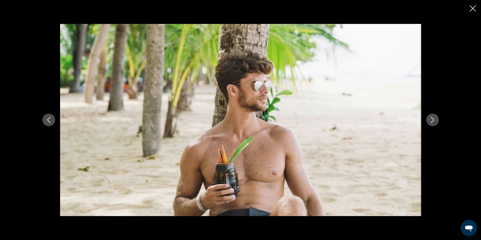
click at [433, 120] on icon "Next image" at bounding box center [431, 120] width 3 height 6
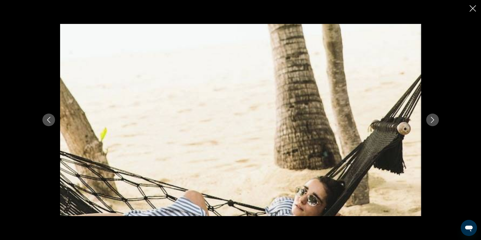
click at [433, 120] on icon "Next image" at bounding box center [431, 120] width 3 height 6
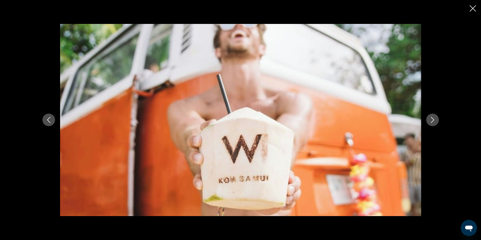
click at [433, 120] on icon "Next image" at bounding box center [431, 120] width 3 height 6
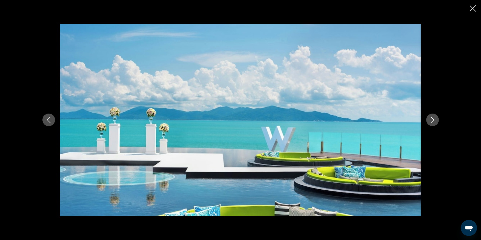
click at [433, 120] on icon "Next image" at bounding box center [431, 120] width 3 height 6
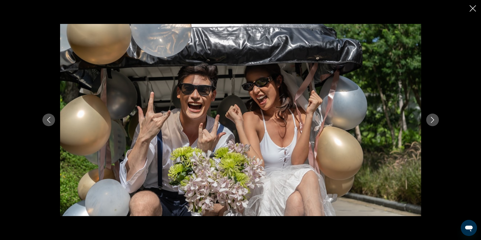
click at [433, 120] on icon "Next image" at bounding box center [431, 120] width 3 height 6
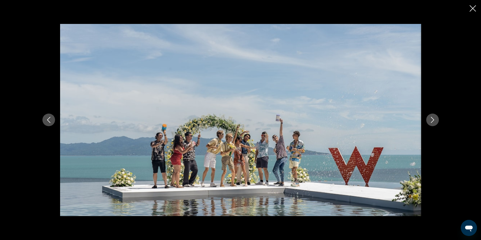
click at [433, 119] on icon "Next image" at bounding box center [432, 120] width 6 height 6
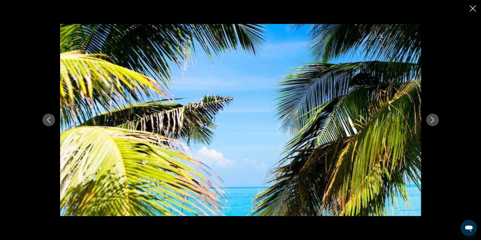
click at [430, 118] on icon "Next image" at bounding box center [432, 120] width 6 height 6
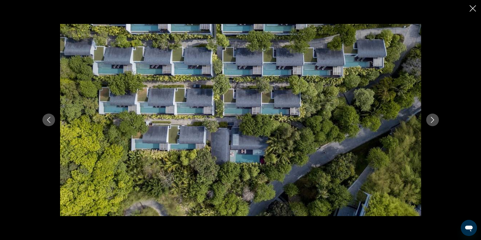
click at [430, 118] on icon "Next image" at bounding box center [432, 120] width 6 height 6
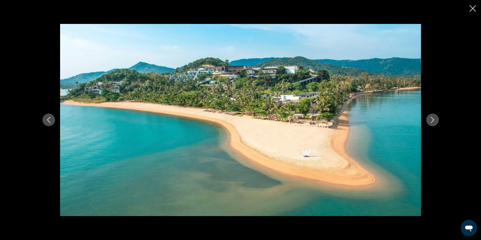
click at [430, 118] on icon "Next image" at bounding box center [432, 120] width 6 height 6
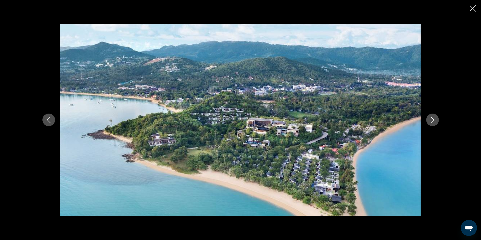
click at [430, 118] on icon "Next image" at bounding box center [432, 120] width 6 height 6
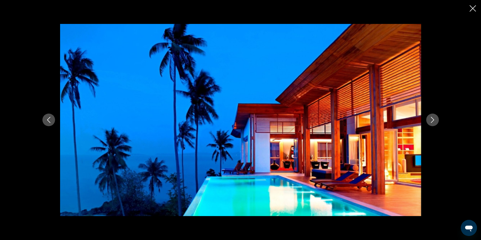
click at [430, 118] on icon "Next image" at bounding box center [432, 120] width 6 height 6
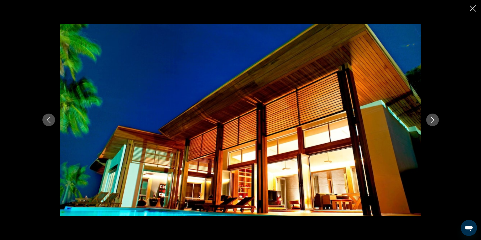
click at [431, 119] on icon "Next image" at bounding box center [432, 120] width 6 height 6
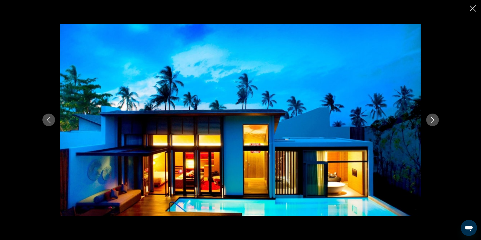
click at [431, 119] on icon "Next image" at bounding box center [432, 120] width 6 height 6
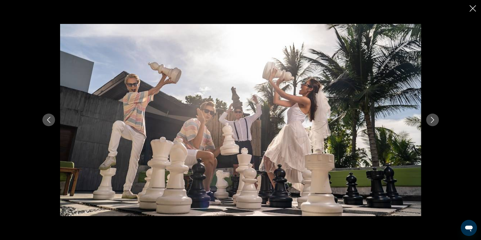
click at [431, 119] on icon "Next image" at bounding box center [432, 120] width 6 height 6
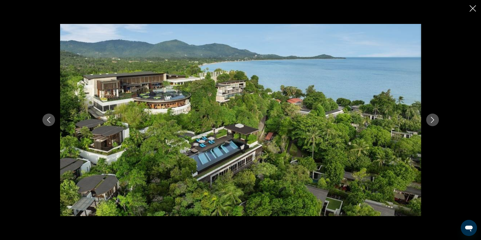
click at [431, 119] on icon "Next image" at bounding box center [432, 120] width 6 height 6
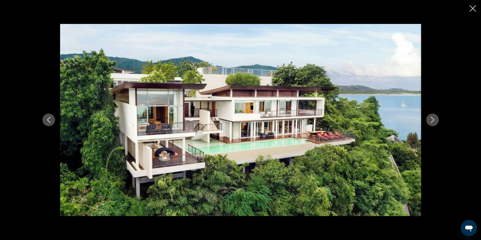
click at [432, 120] on icon "Next image" at bounding box center [432, 120] width 6 height 6
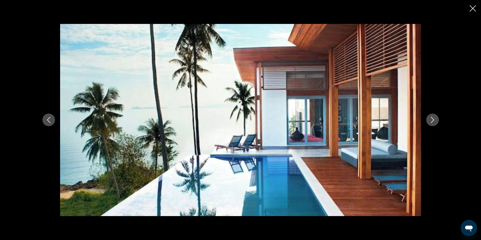
click at [433, 120] on icon "Next image" at bounding box center [432, 120] width 6 height 6
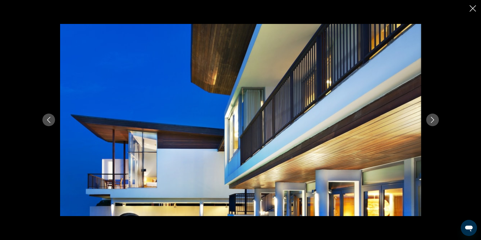
click at [433, 120] on icon "Next image" at bounding box center [432, 120] width 6 height 6
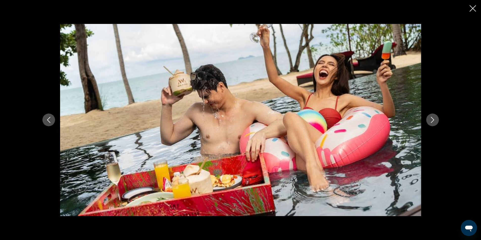
click at [433, 120] on icon "Next image" at bounding box center [432, 120] width 6 height 6
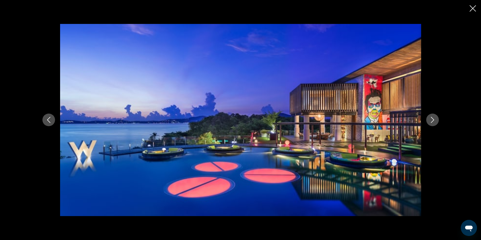
click at [433, 120] on icon "Next image" at bounding box center [432, 120] width 6 height 6
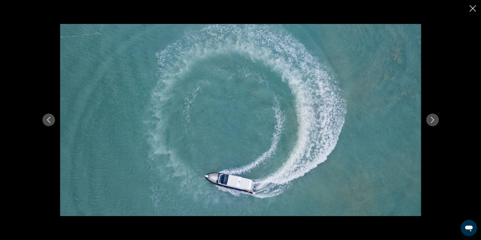
click at [433, 120] on icon "Next image" at bounding box center [432, 120] width 6 height 6
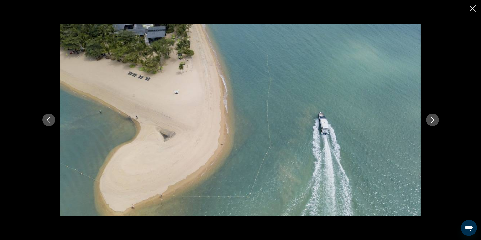
click at [433, 120] on icon "Next image" at bounding box center [432, 120] width 6 height 6
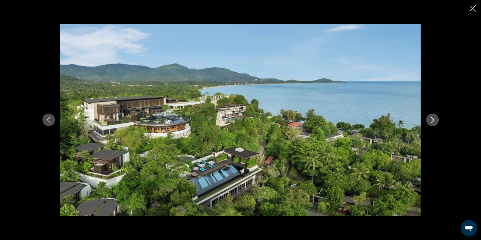
click at [433, 121] on icon "Next image" at bounding box center [432, 120] width 6 height 6
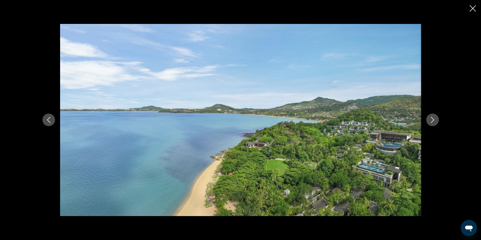
click at [433, 121] on icon "Next image" at bounding box center [431, 120] width 3 height 6
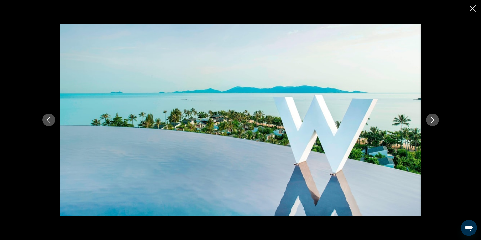
click at [433, 121] on icon "Next image" at bounding box center [431, 120] width 3 height 6
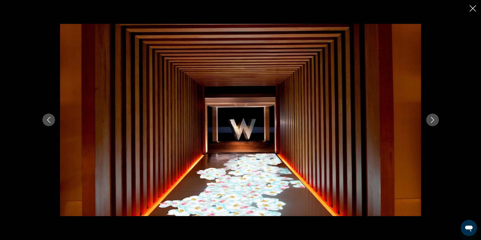
click at [433, 121] on icon "Next image" at bounding box center [431, 120] width 3 height 6
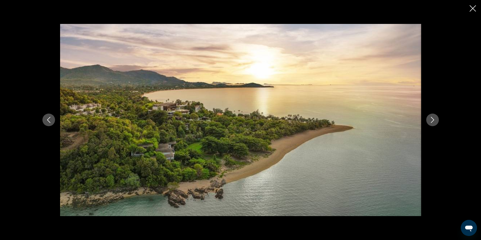
click at [432, 121] on icon "Next image" at bounding box center [432, 120] width 6 height 6
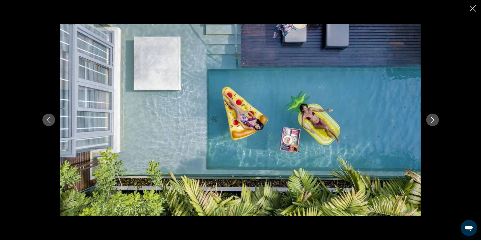
click at [432, 121] on icon "Next image" at bounding box center [432, 120] width 6 height 6
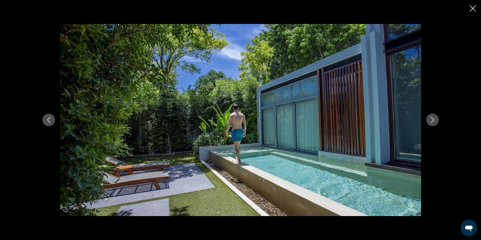
click at [432, 121] on icon "Next image" at bounding box center [432, 120] width 6 height 6
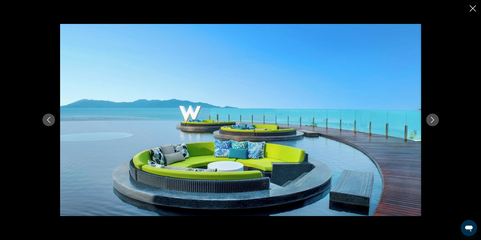
click at [474, 8] on icon "Close slideshow" at bounding box center [472, 8] width 6 height 6
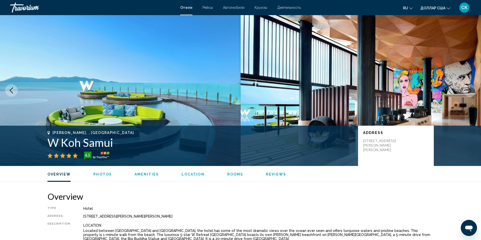
scroll to position [0, 0]
